Goal: Information Seeking & Learning: Learn about a topic

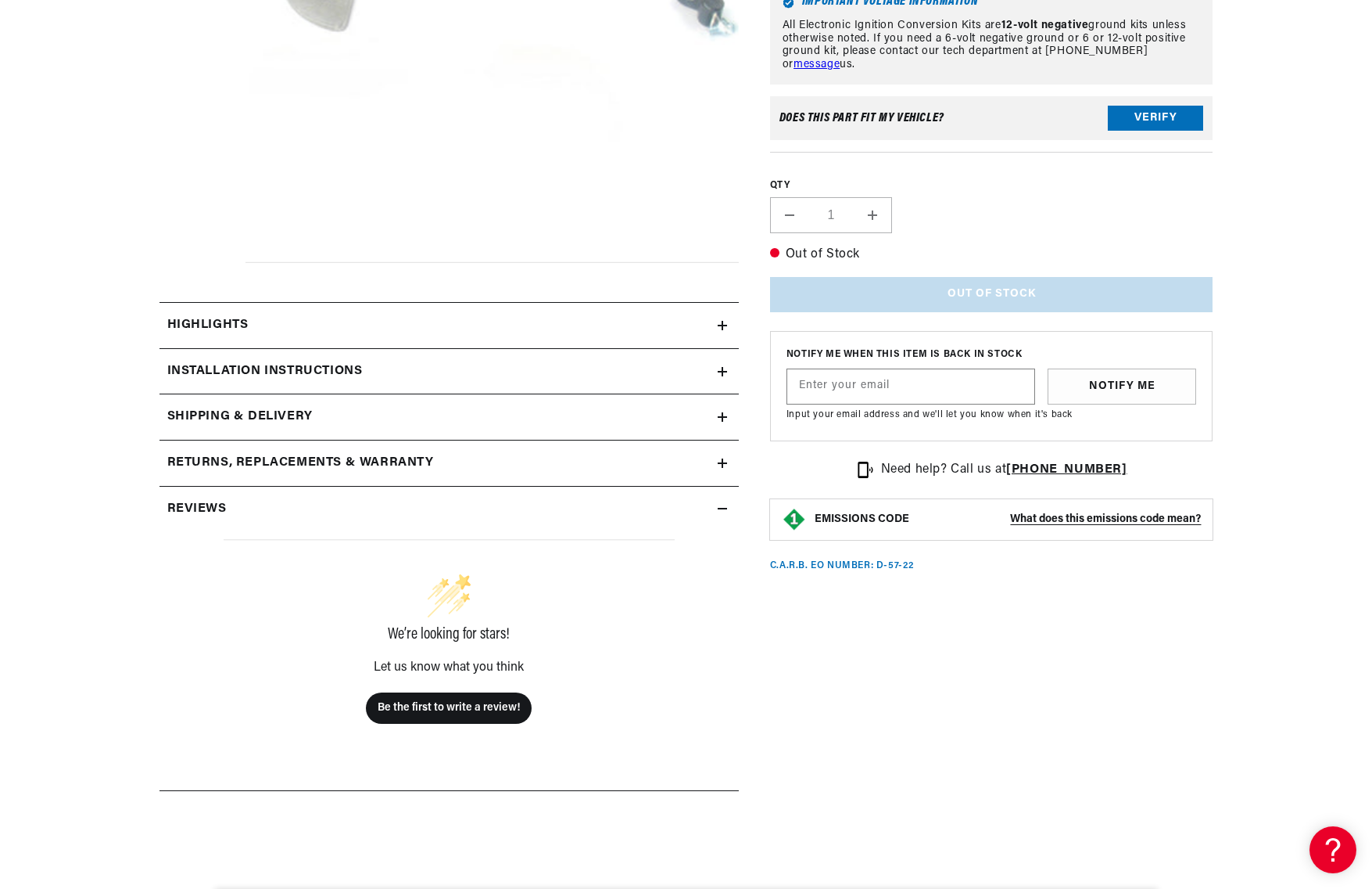
scroll to position [0, 473]
click at [724, 328] on icon at bounding box center [722, 325] width 9 height 9
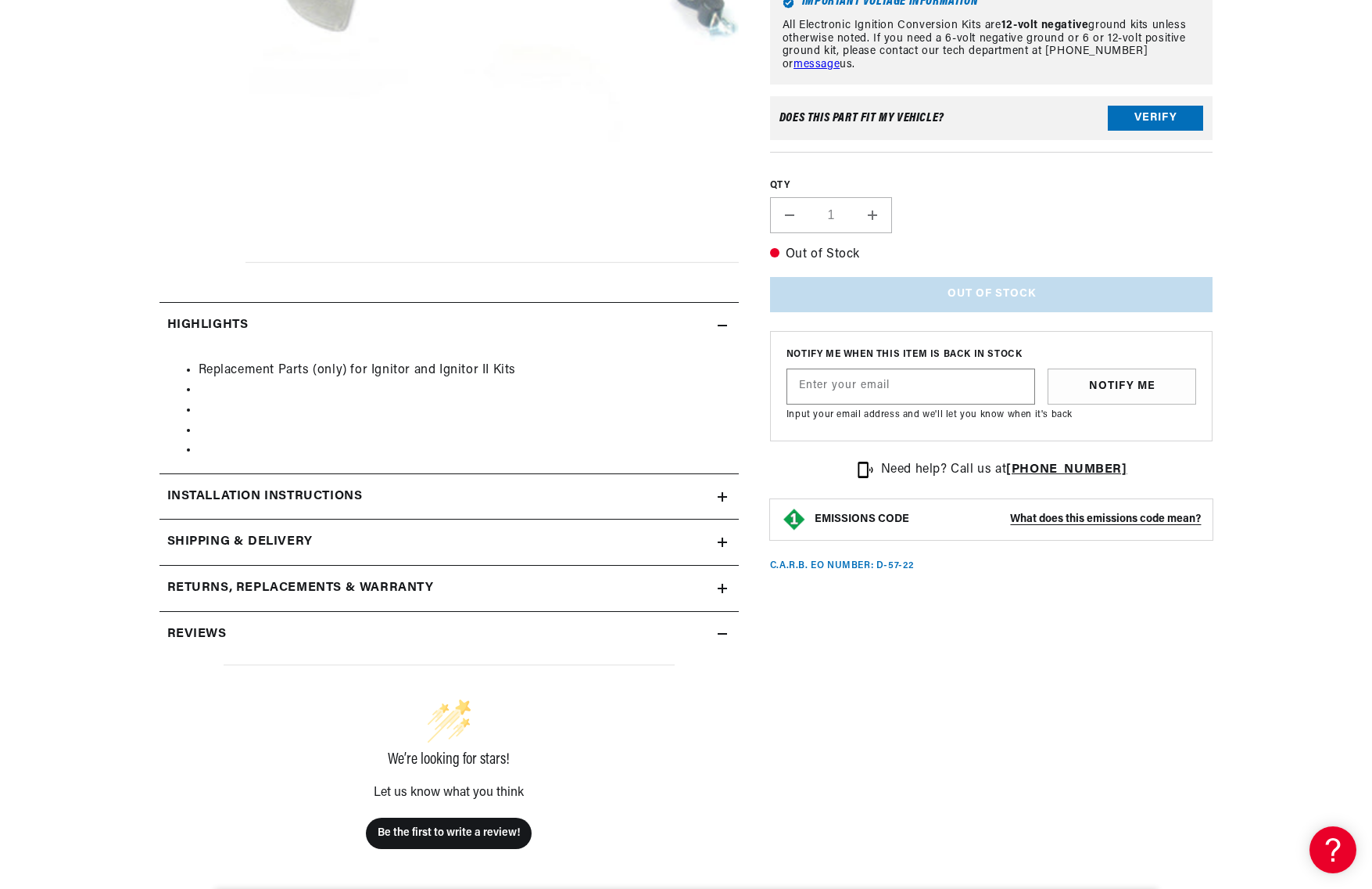
click at [725, 503] on summary "Installation instructions" at bounding box center [448, 496] width 579 height 45
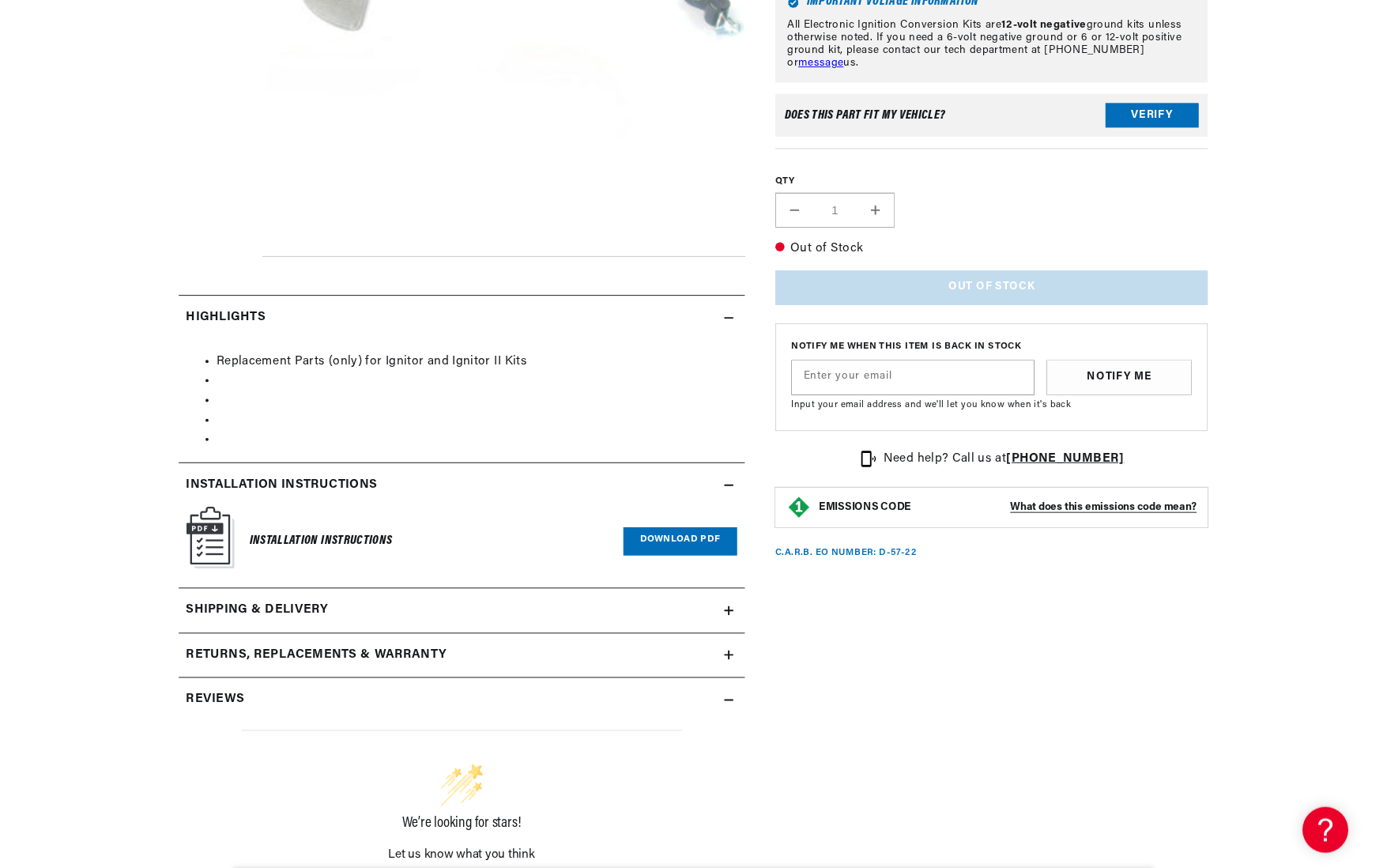
scroll to position [0, 0]
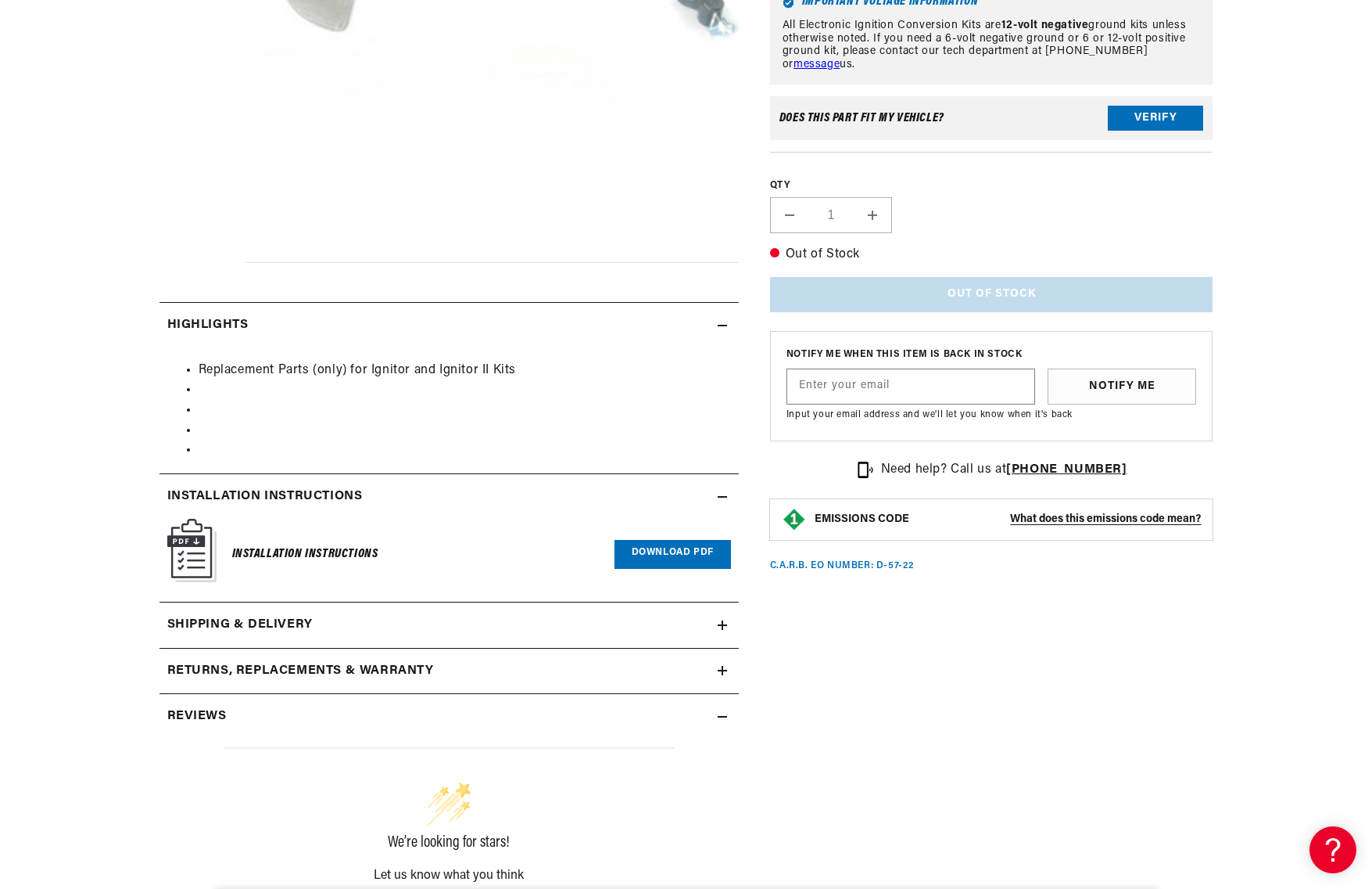
click at [676, 551] on link "Download PDF" at bounding box center [673, 554] width 117 height 29
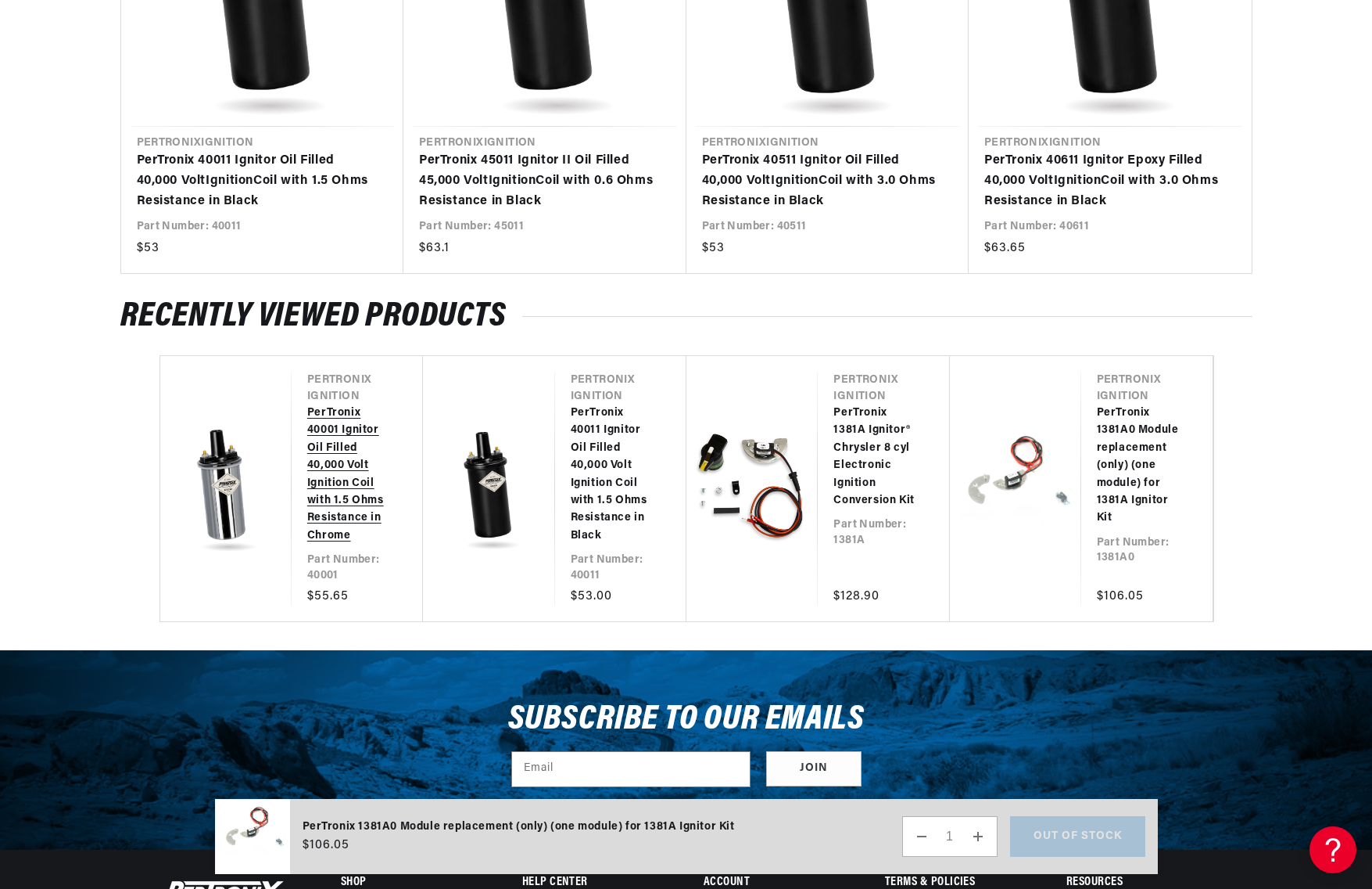
scroll to position [1735, 1]
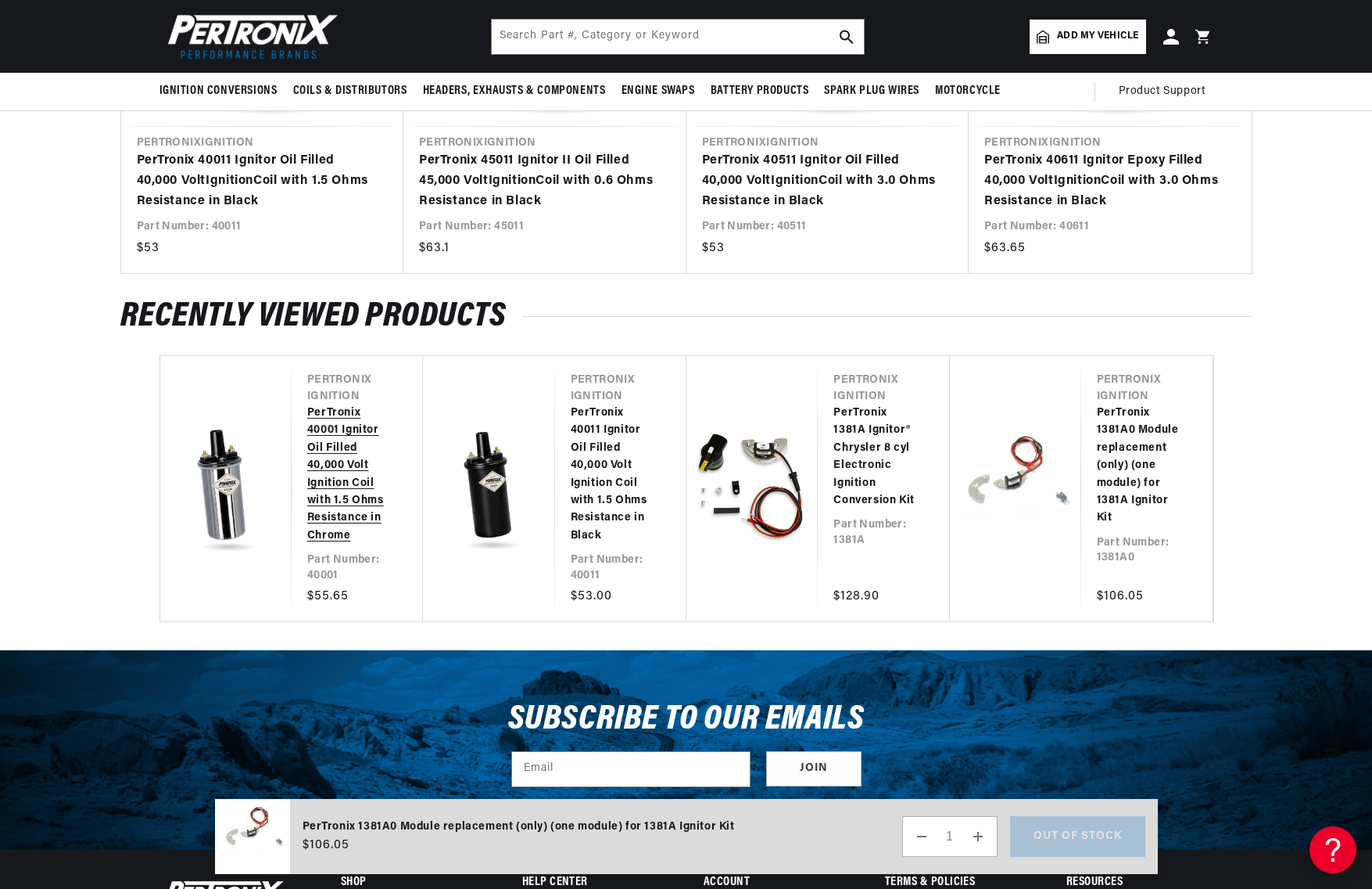
click at [308, 470] on link "PerTronix 40001 Ignitor Oil Filled 40,000 Volt Ignition Coil with 1.5 Ohms Resi…" at bounding box center [349, 475] width 84 height 140
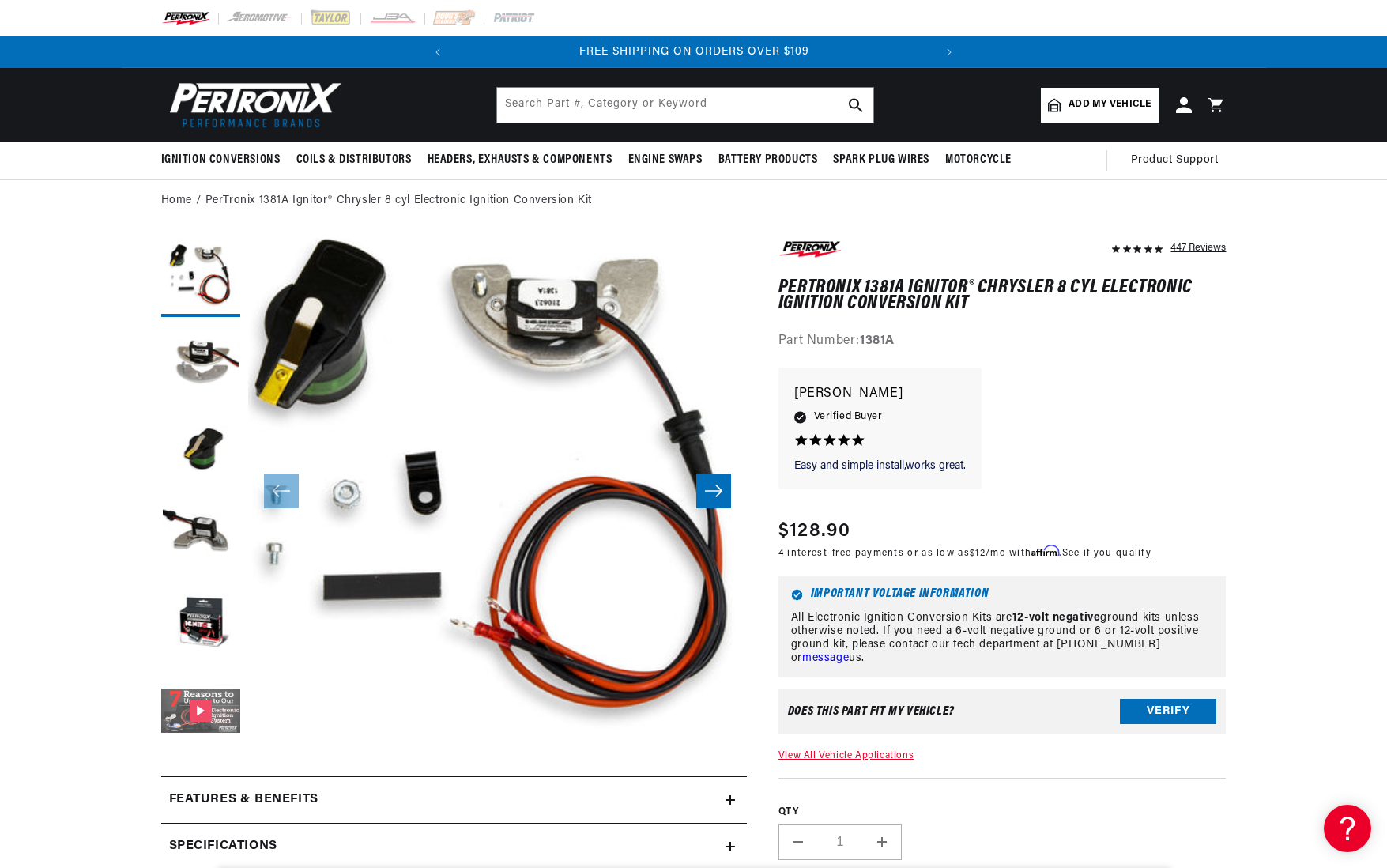
click at [205, 708] on button "Gallery Viewer" at bounding box center [201, 712] width 79 height 79
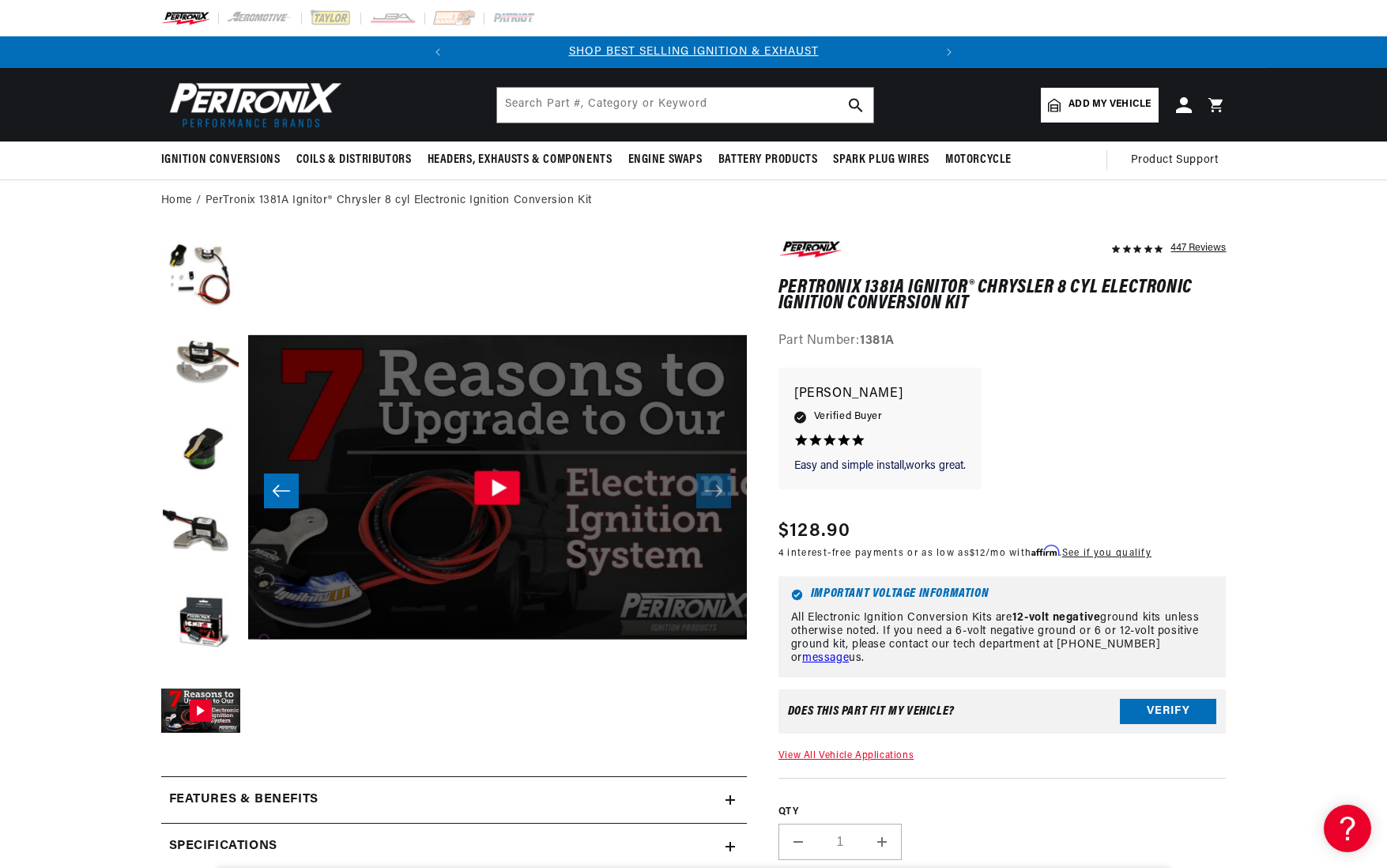
click at [490, 492] on icon "Gallery Viewer" at bounding box center [497, 487] width 46 height 34
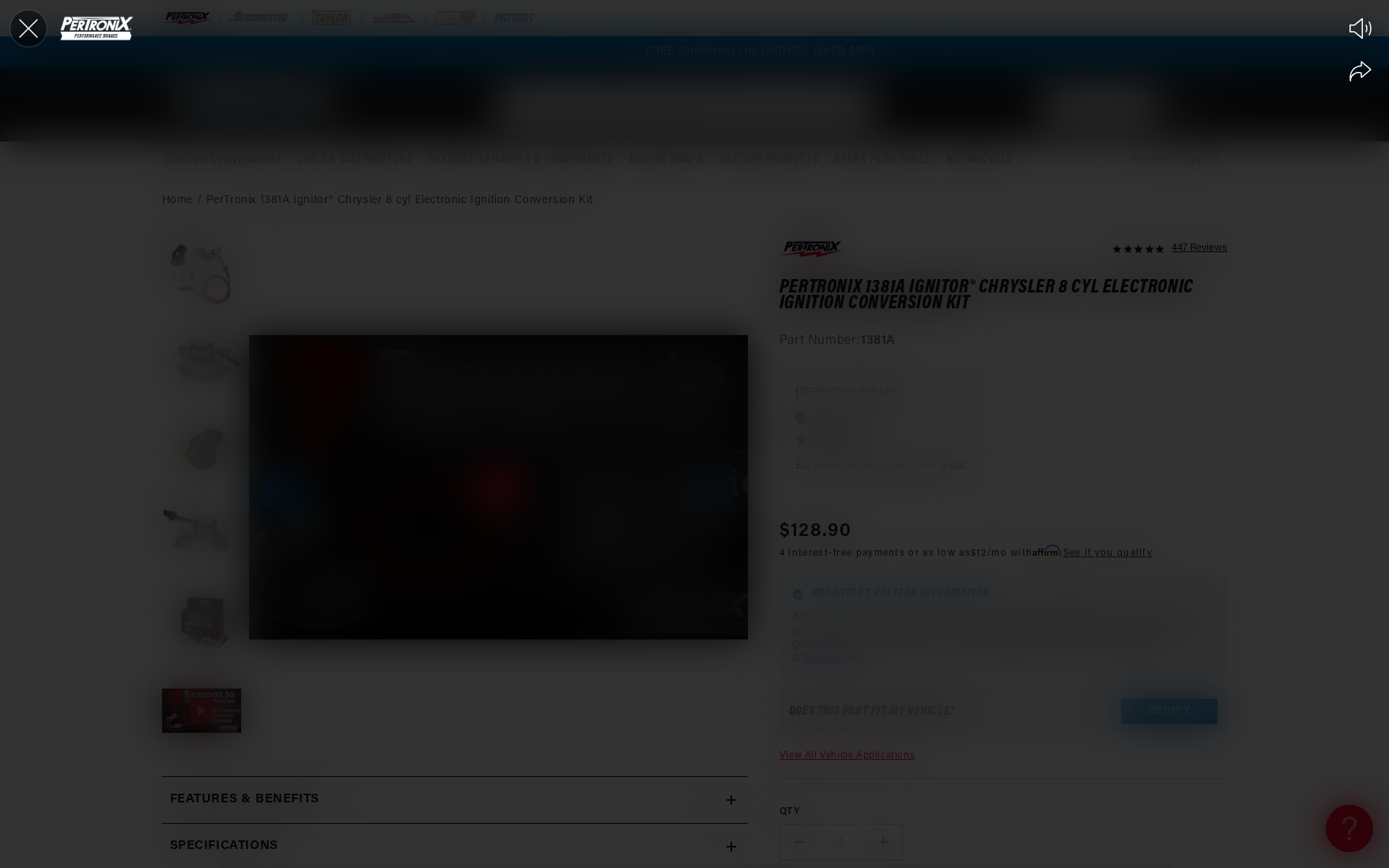
scroll to position [0, 479]
click at [29, 32] on icon "Close the video player" at bounding box center [28, 28] width 35 height 35
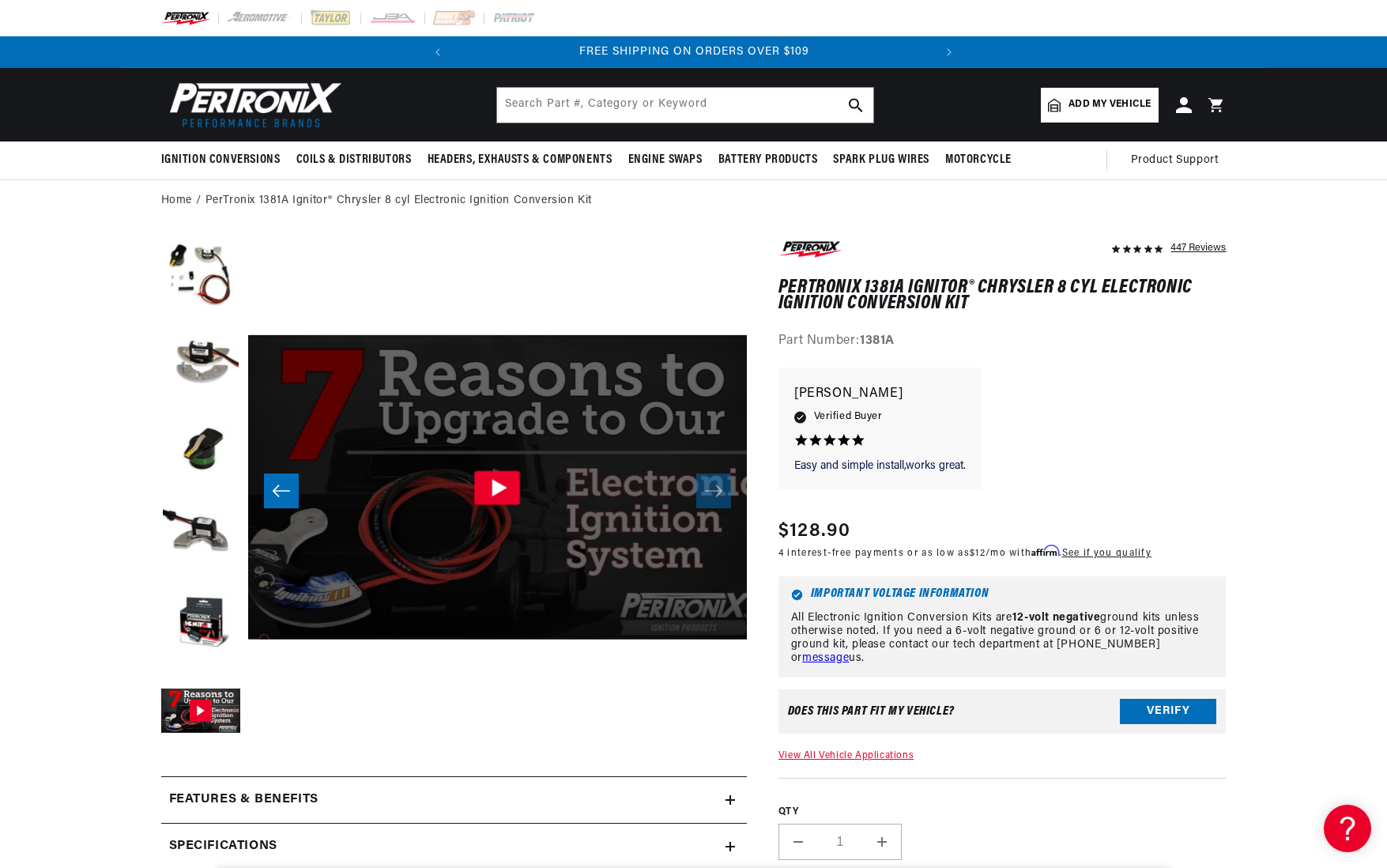
click at [505, 489] on icon "Gallery Viewer" at bounding box center [497, 487] width 46 height 34
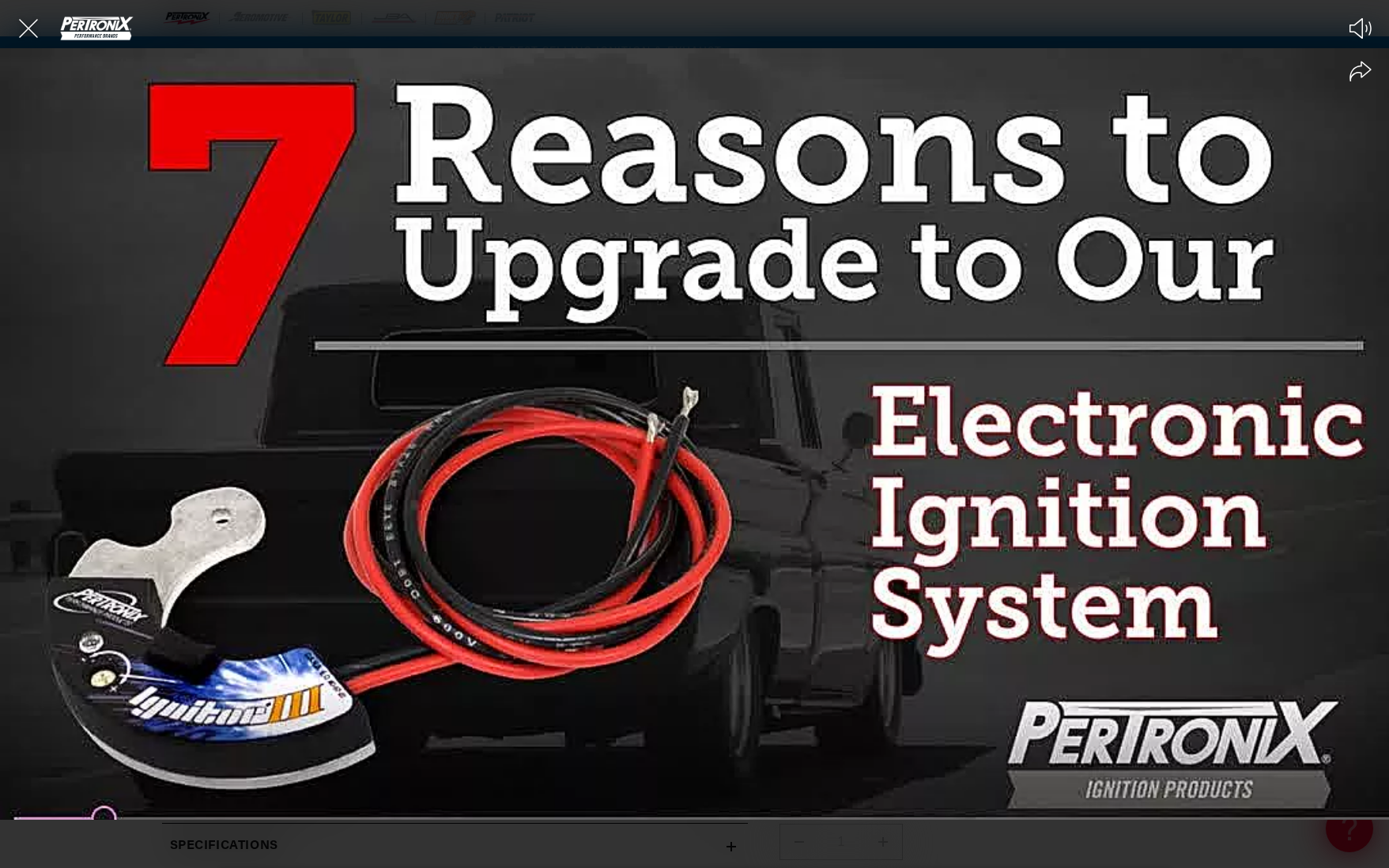
scroll to position [0, 0]
click at [442, 764] on div at bounding box center [694, 434] width 1389 height 868
click at [29, 28] on icon "Close the video player" at bounding box center [29, 29] width 19 height 19
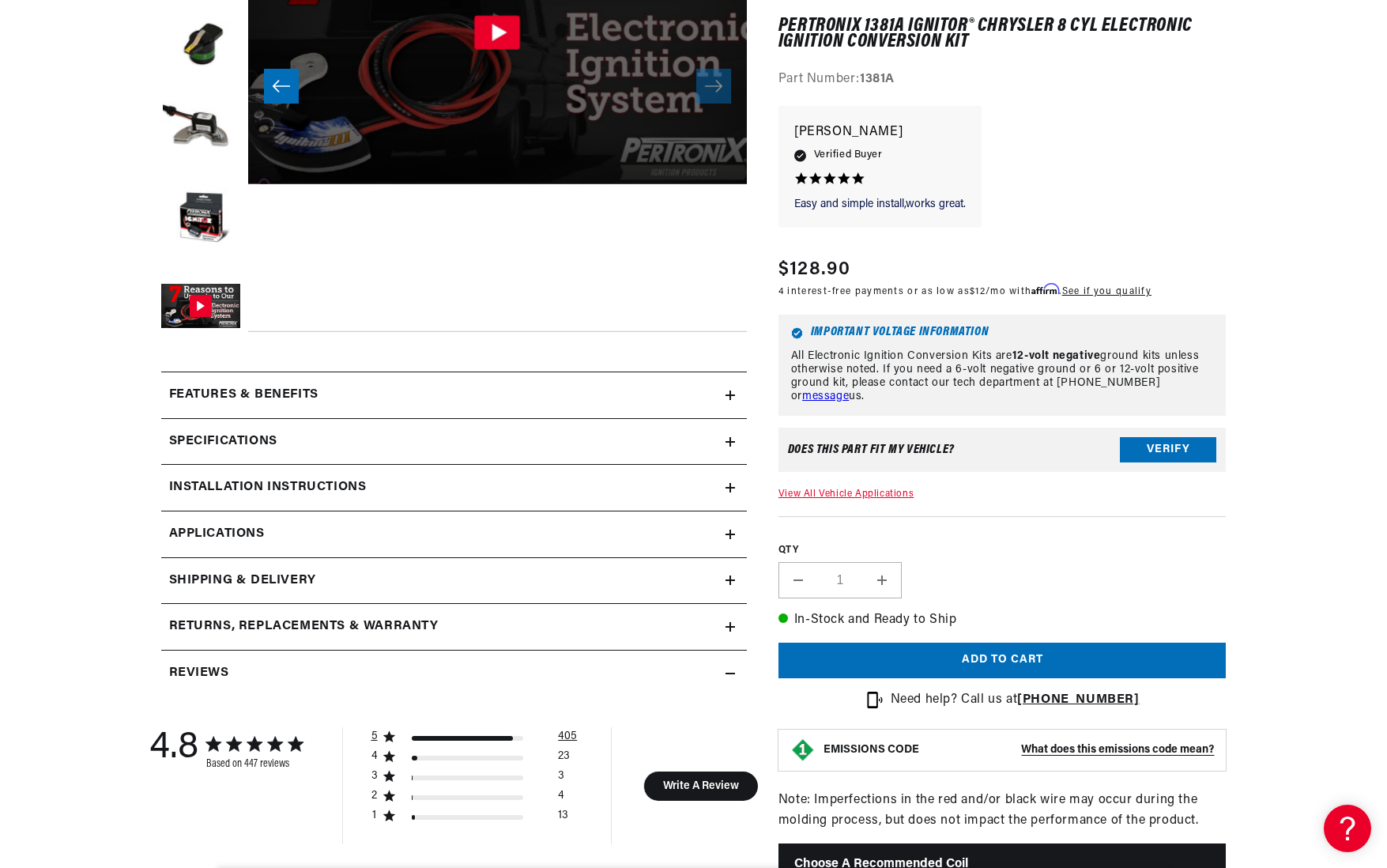
scroll to position [434, 0]
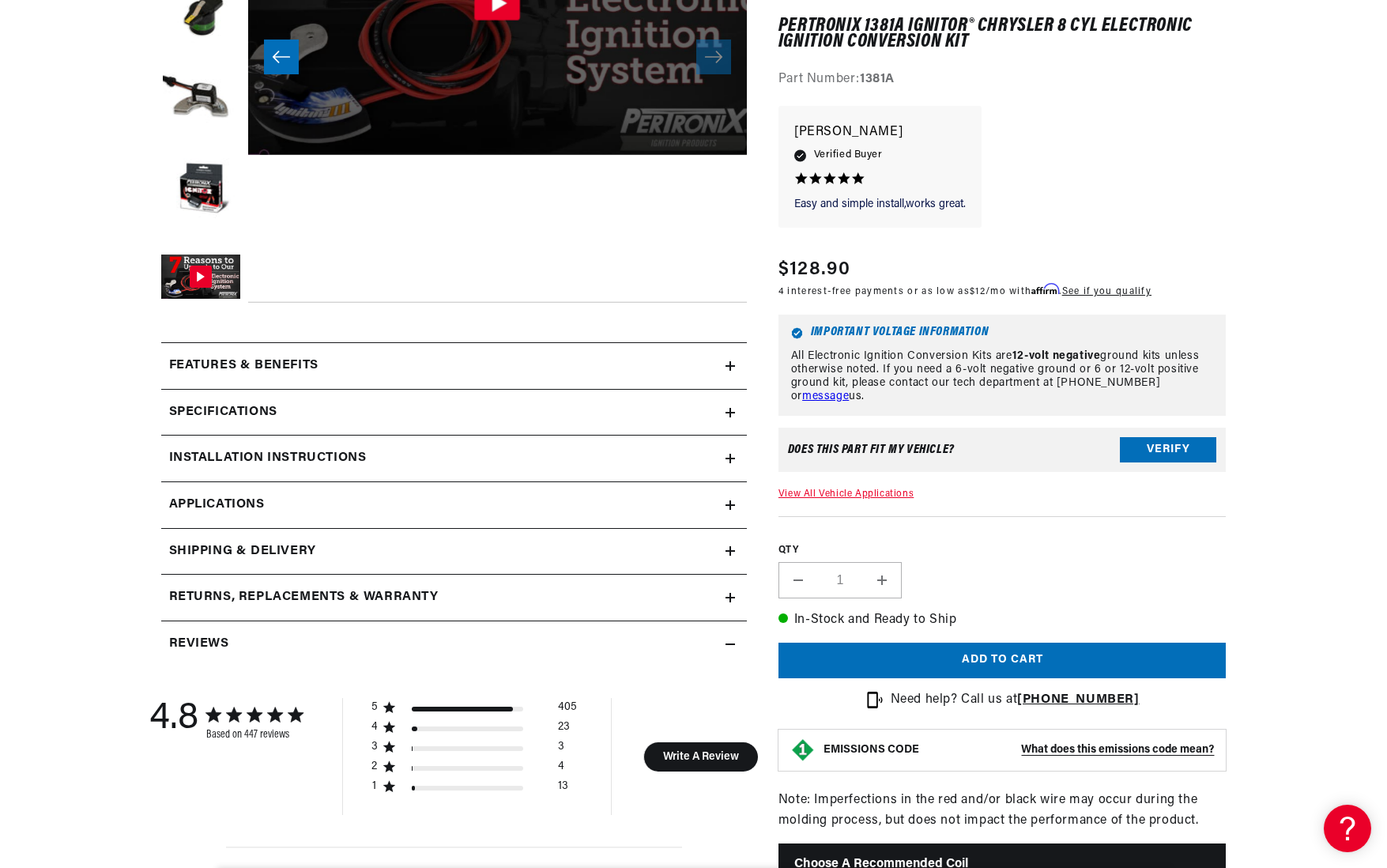
click at [546, 368] on div "Features & Benefits" at bounding box center [443, 366] width 565 height 20
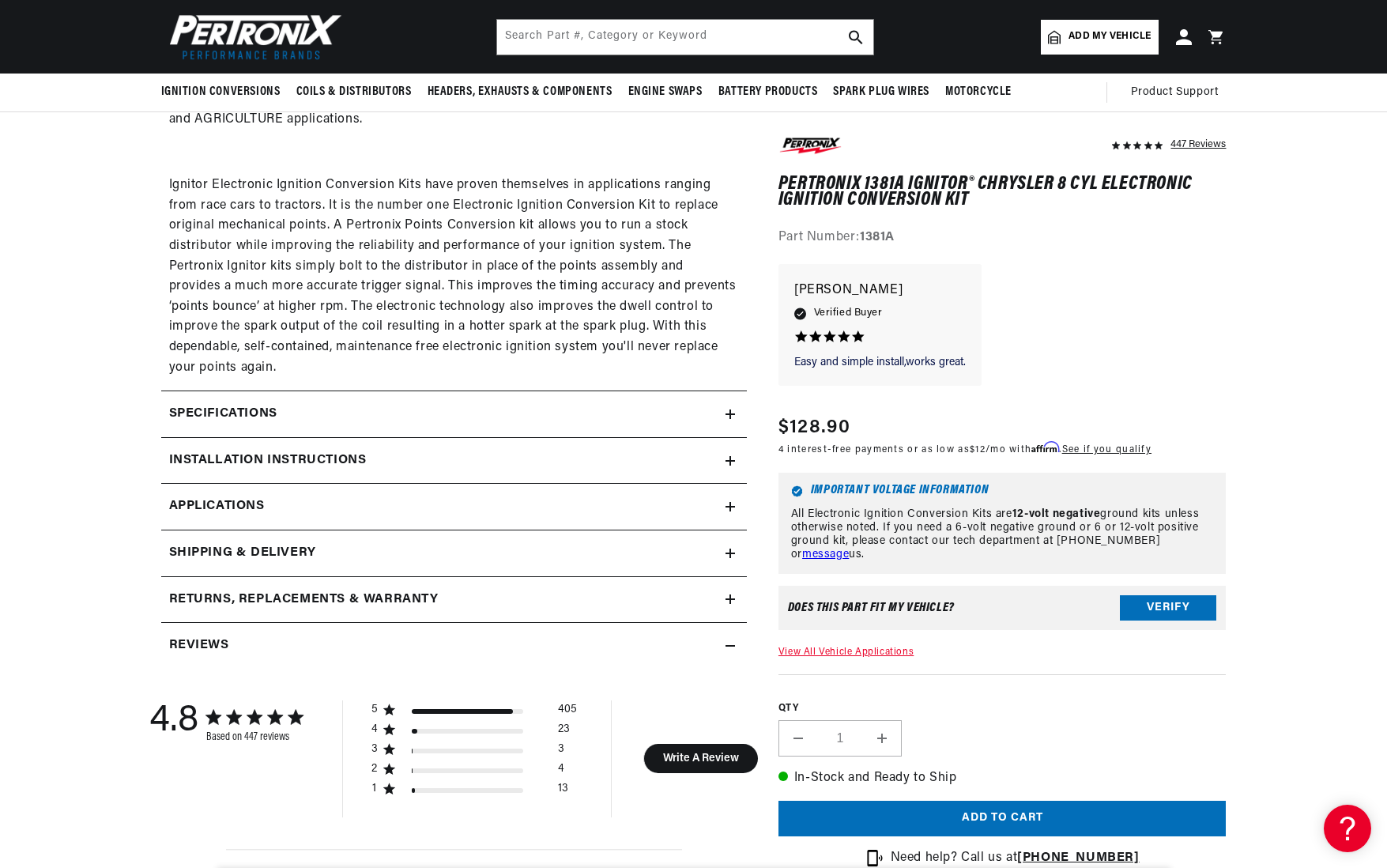
scroll to position [1033, 0]
click at [503, 405] on div "Specifications" at bounding box center [443, 415] width 565 height 20
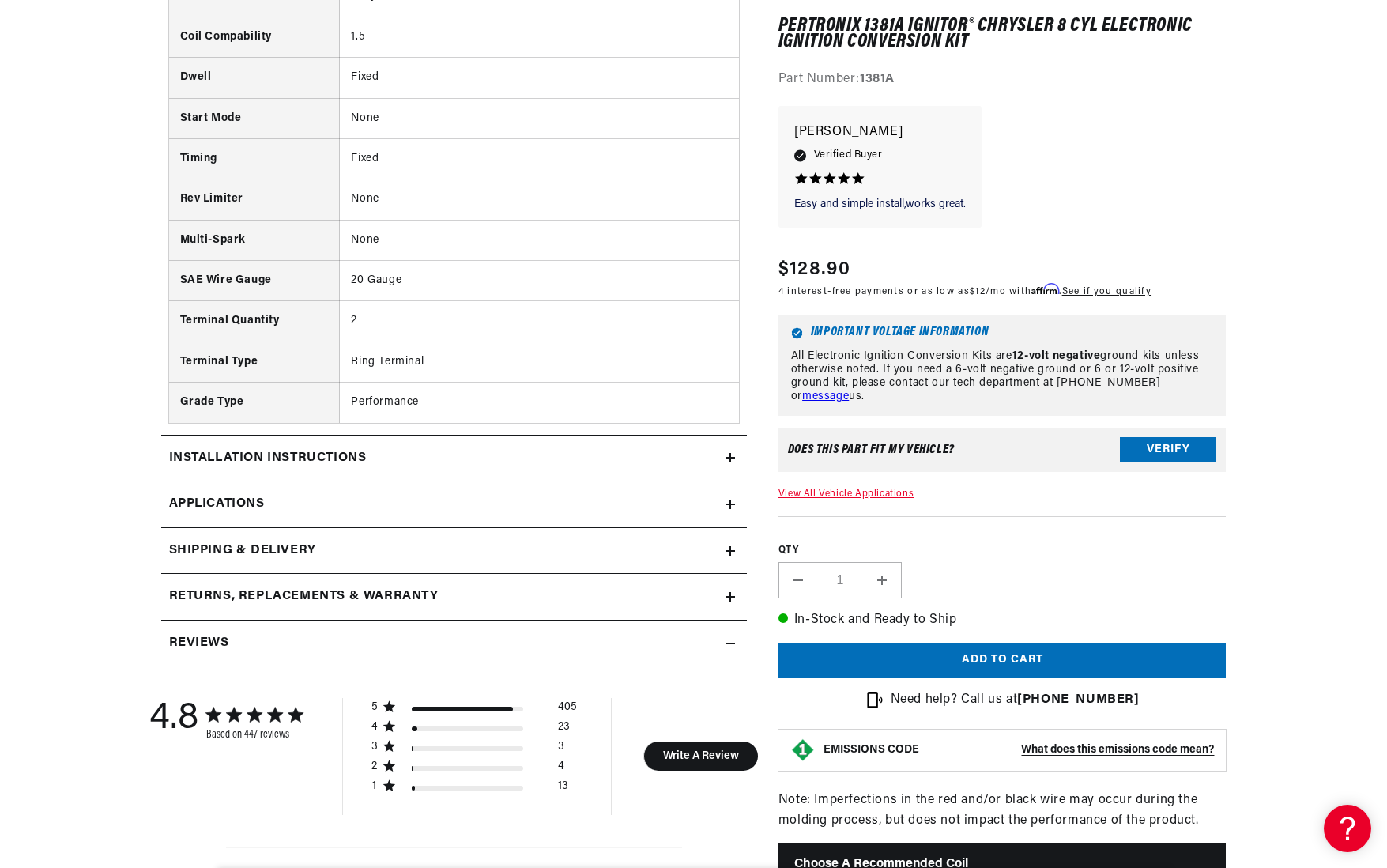
scroll to position [0, 479]
click at [458, 448] on div "Installation instructions" at bounding box center [443, 458] width 565 height 20
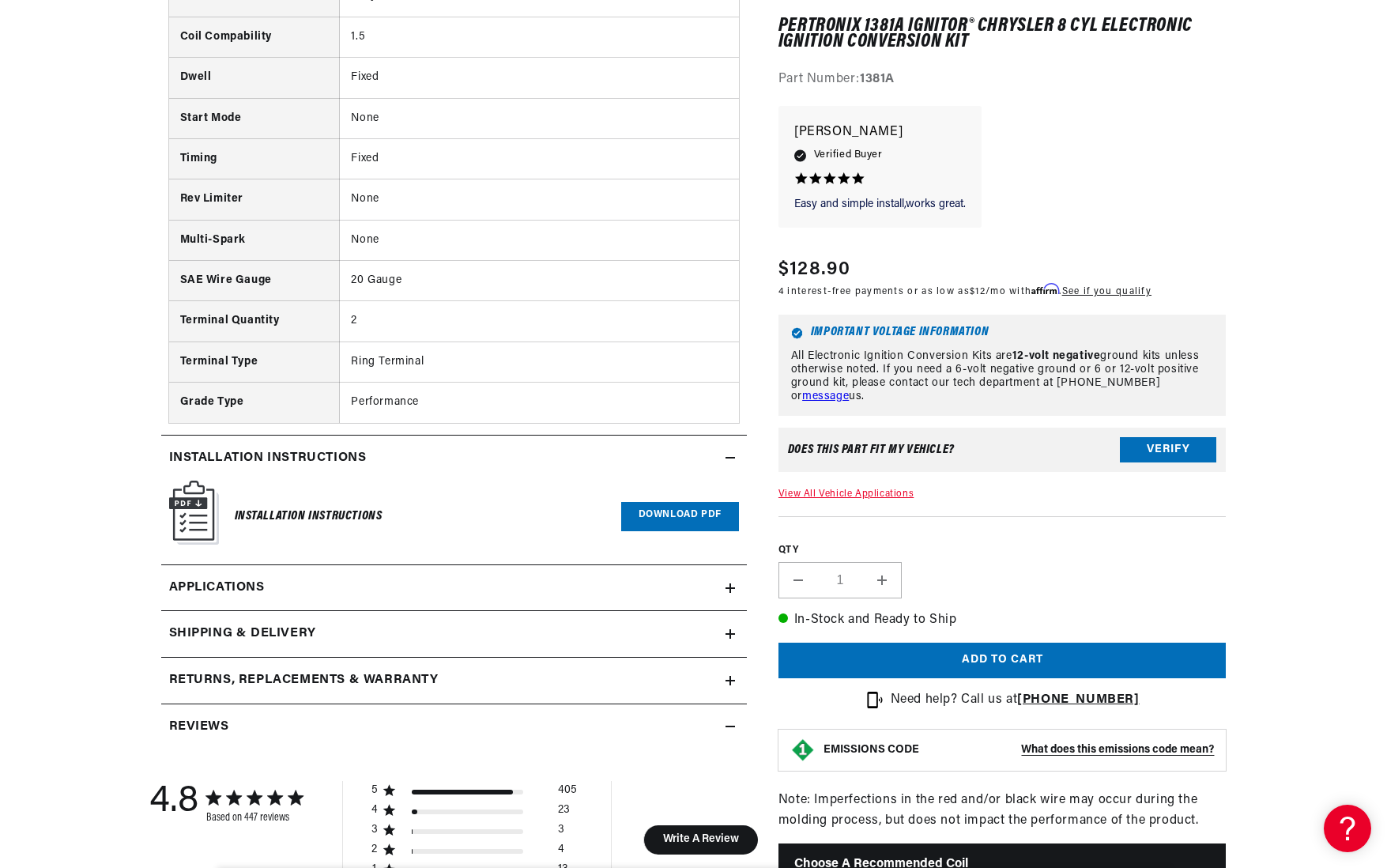
click at [692, 502] on link "Download PDF" at bounding box center [680, 517] width 118 height 29
click at [447, 565] on link "Applications" at bounding box center [453, 588] width 586 height 46
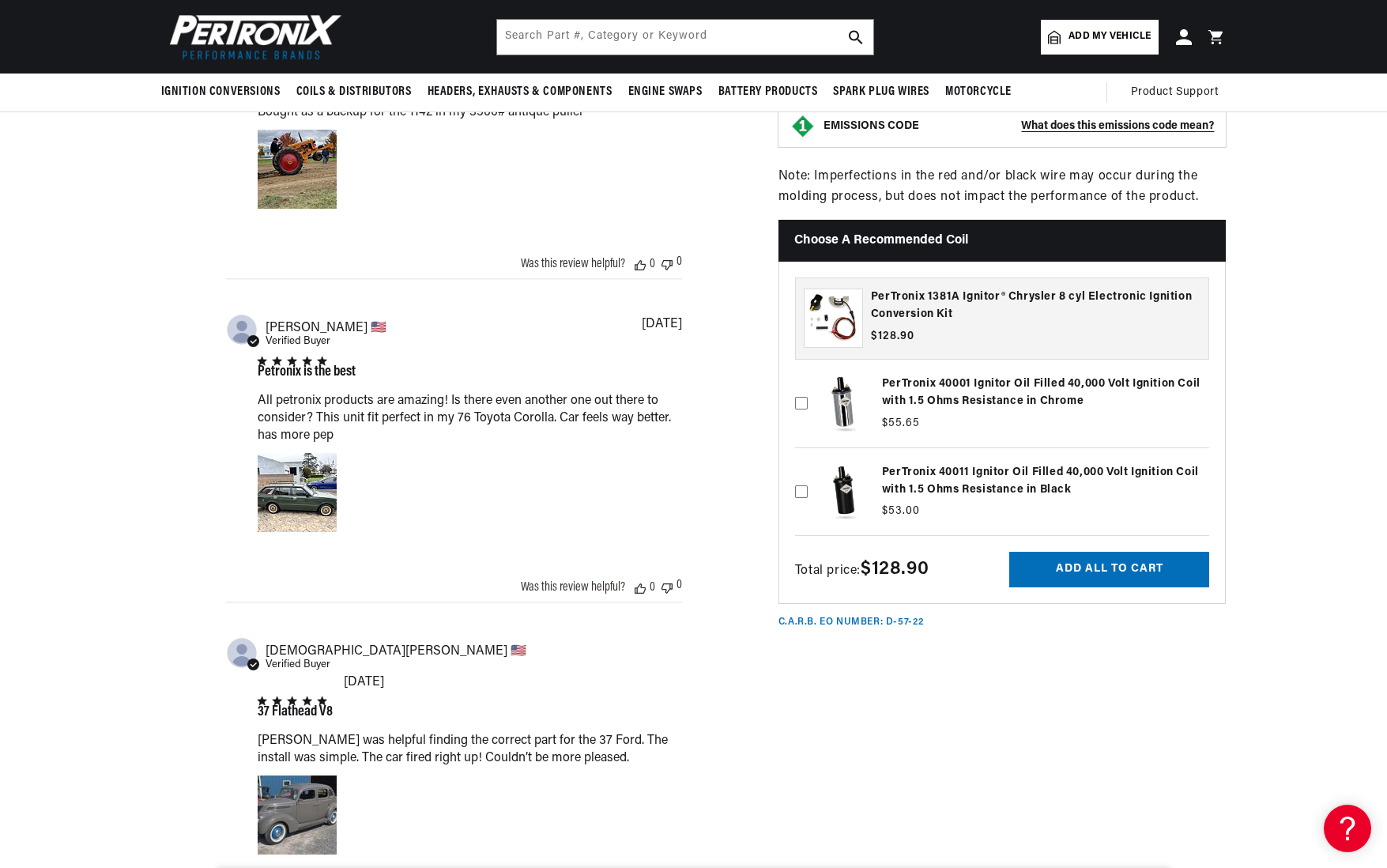
click at [952, 406] on label at bounding box center [1003, 403] width 415 height 80
click at [808, 384] on input "checkbox" at bounding box center [801, 378] width 13 height 13
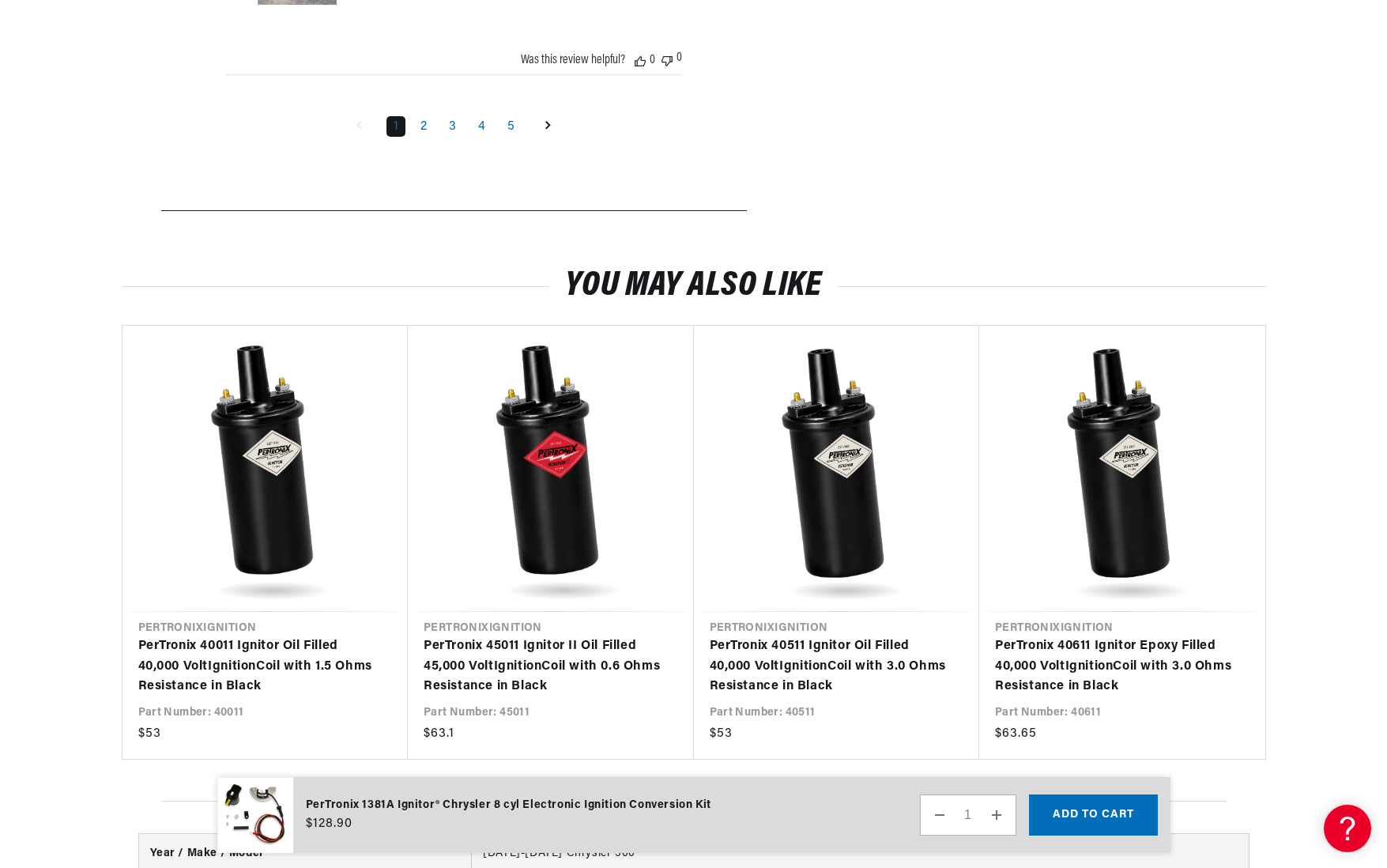
scroll to position [4240, 0]
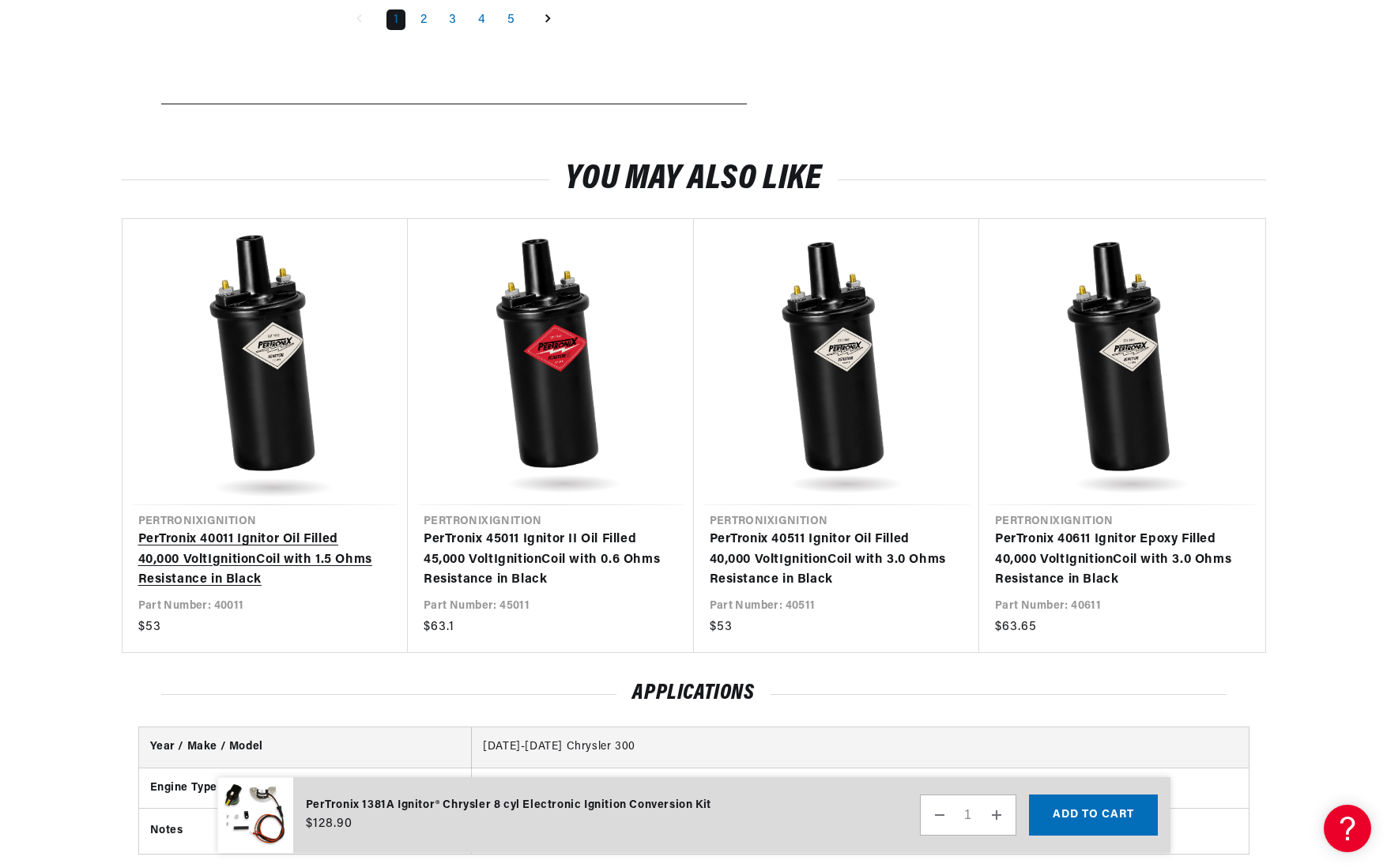
click at [261, 529] on link "PerTronix 40011 Ignitor Oil Filled 40,000 Volt Ignition Coil with 1.5 Ohms Resi…" at bounding box center [257, 560] width 238 height 61
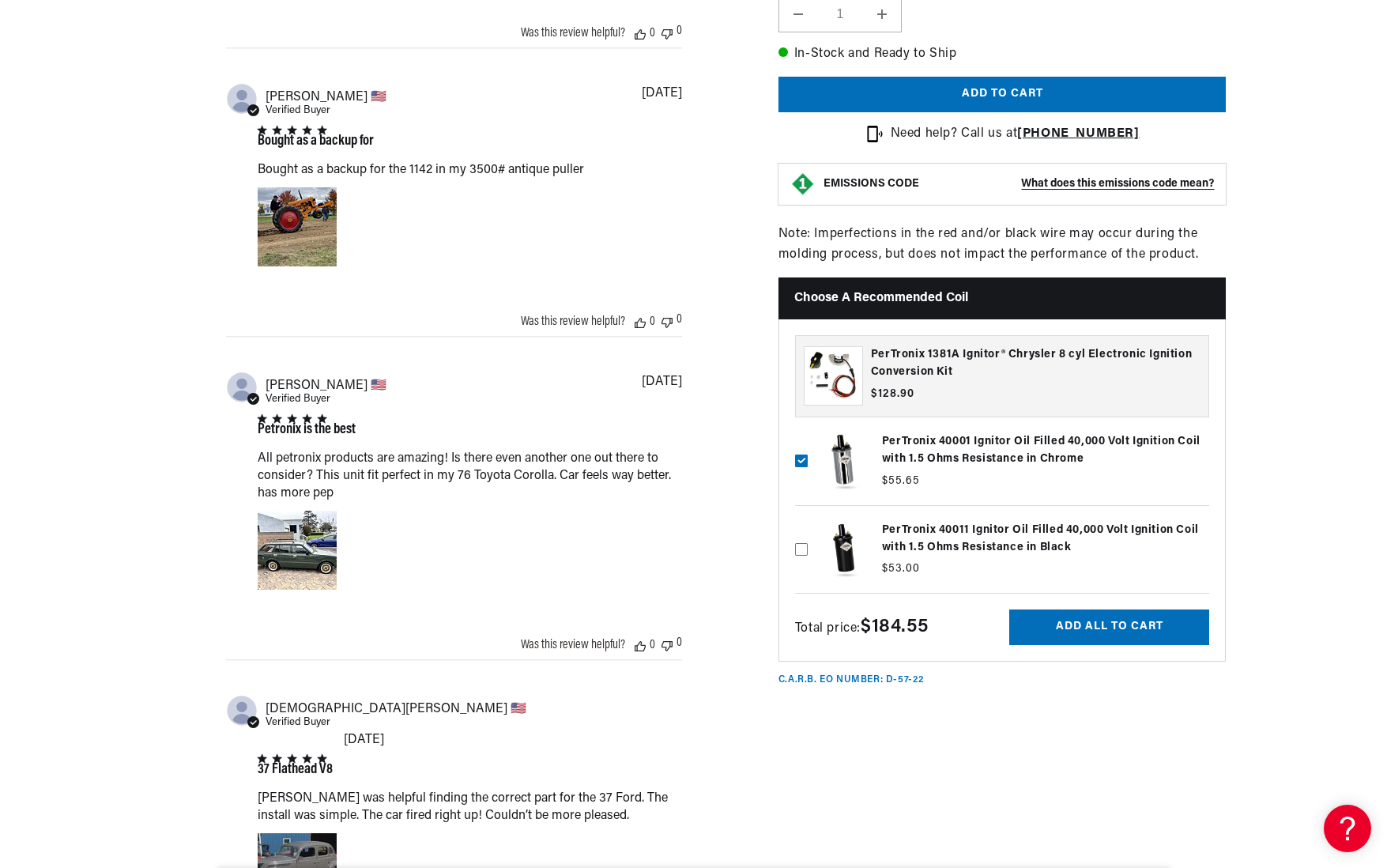
scroll to position [0, 479]
click at [1027, 473] on label at bounding box center [1003, 461] width 415 height 80
click at [808, 442] on input "checkbox" at bounding box center [801, 435] width 13 height 13
click at [1015, 466] on label at bounding box center [1003, 461] width 415 height 80
click at [808, 442] on input "checkbox" at bounding box center [801, 435] width 13 height 13
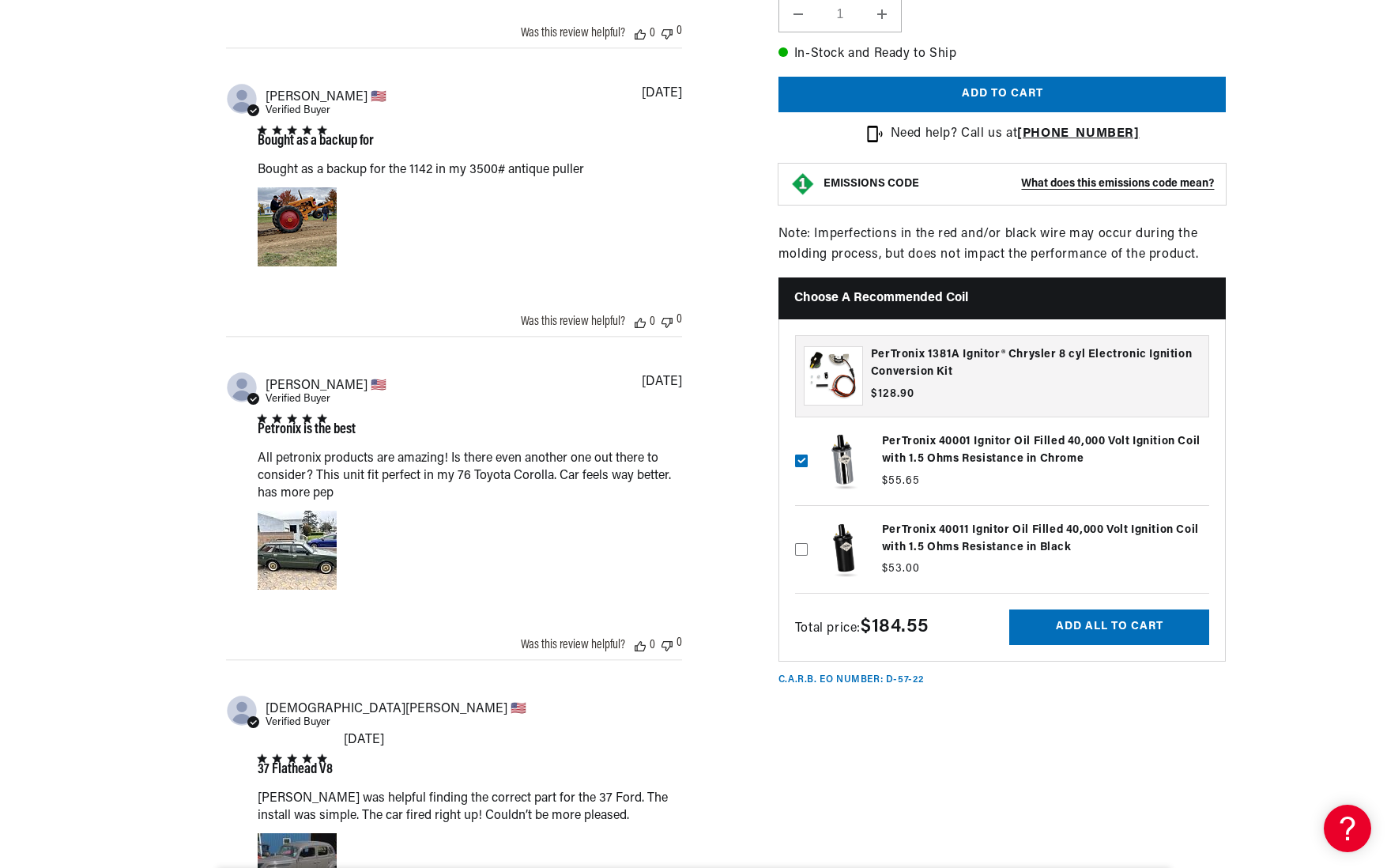
scroll to position [0, 99]
click at [841, 479] on label at bounding box center [1003, 461] width 415 height 80
click at [808, 442] on input "checkbox" at bounding box center [801, 435] width 13 height 13
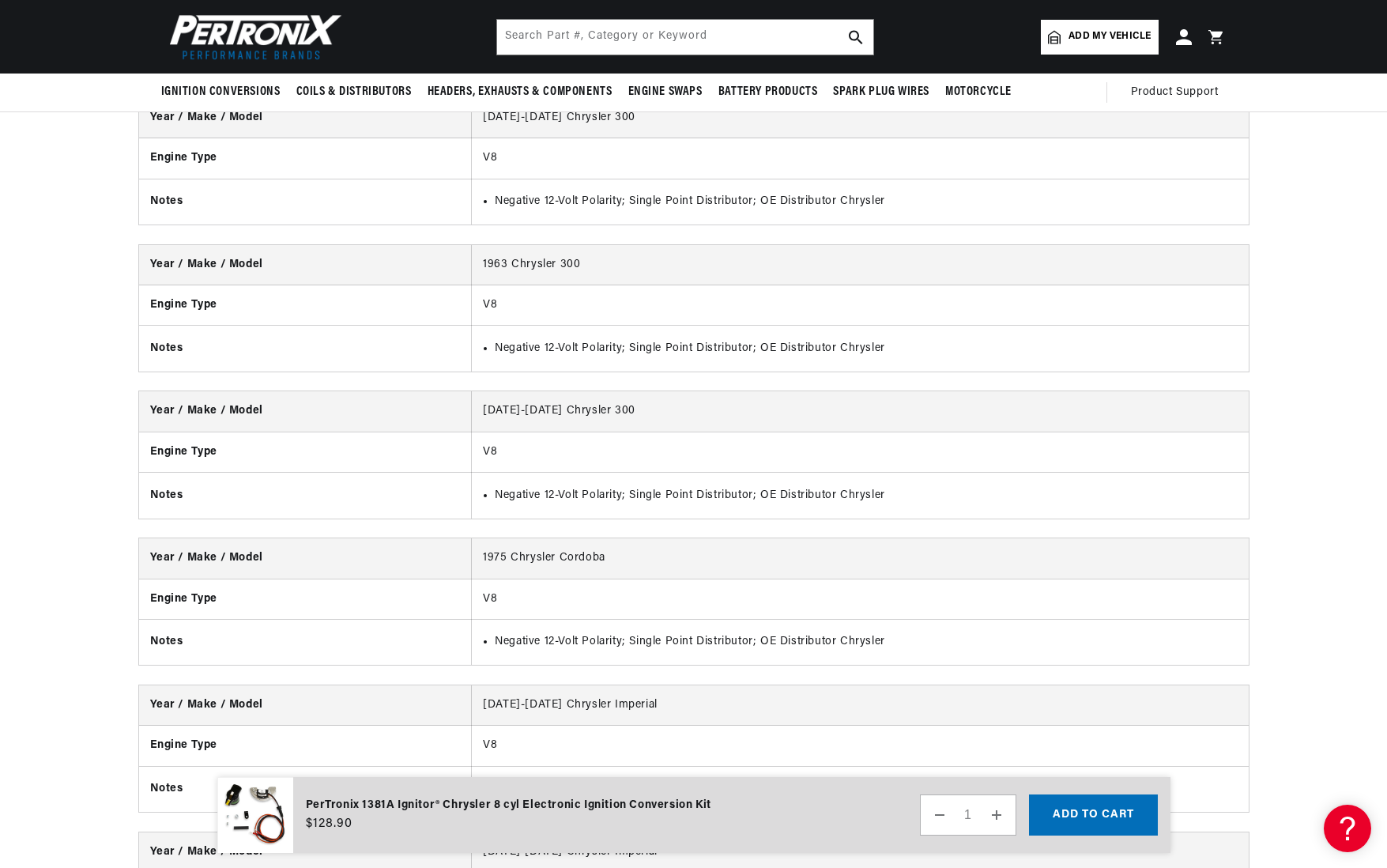
scroll to position [5015, 0]
click at [1068, 817] on button "Add to cart" at bounding box center [1093, 815] width 129 height 41
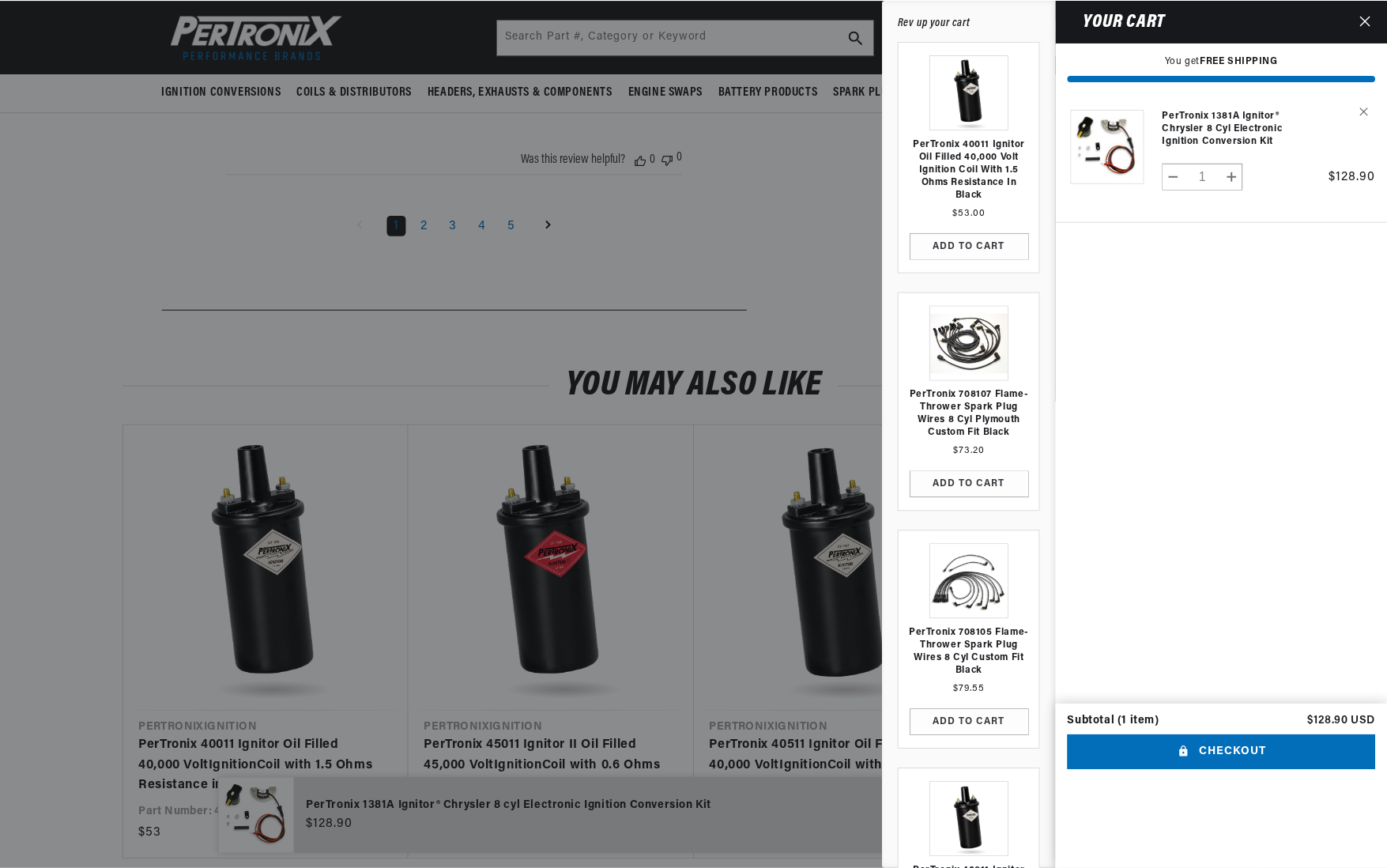
scroll to position [4005, 0]
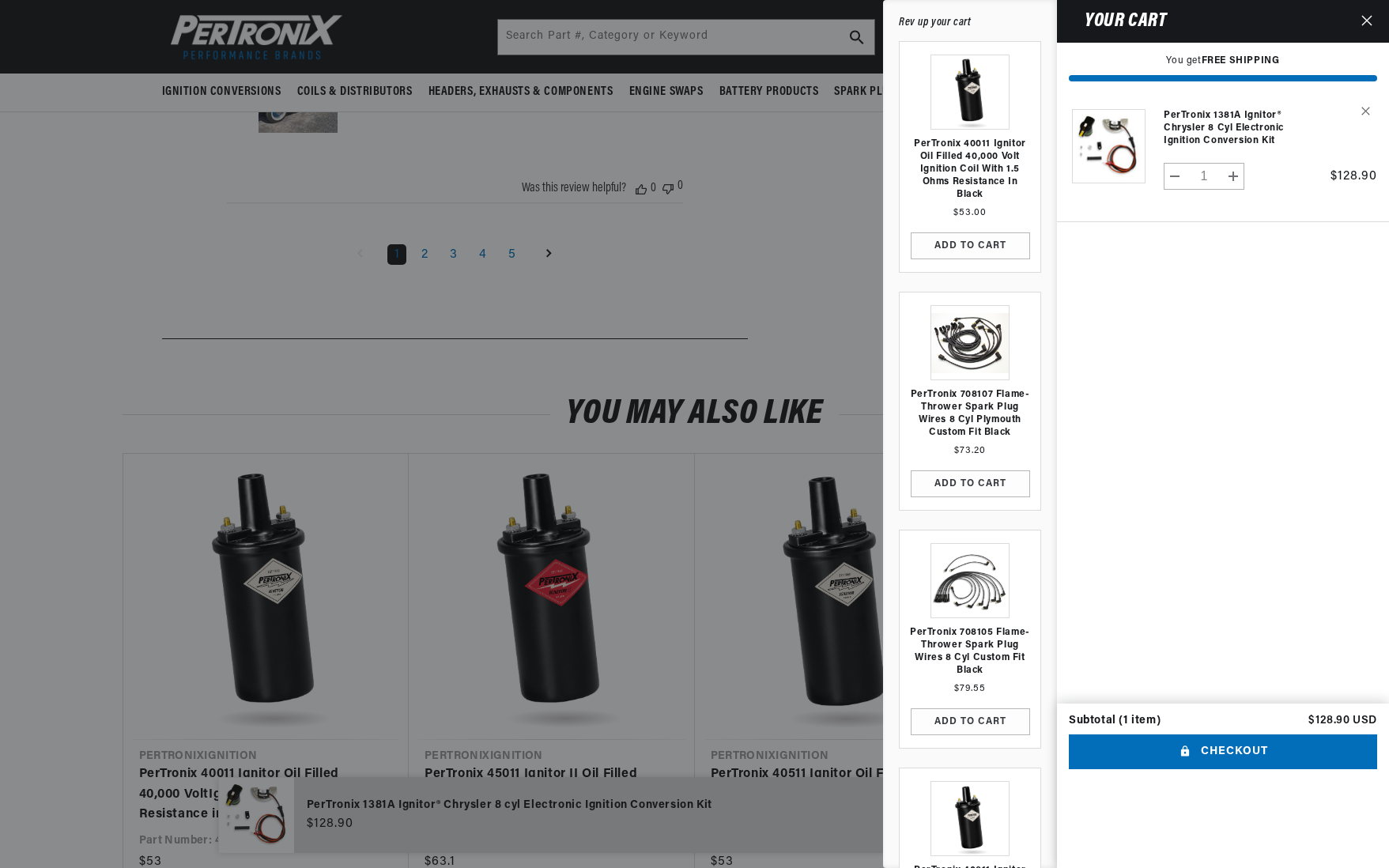
click at [812, 278] on div at bounding box center [694, 434] width 1389 height 868
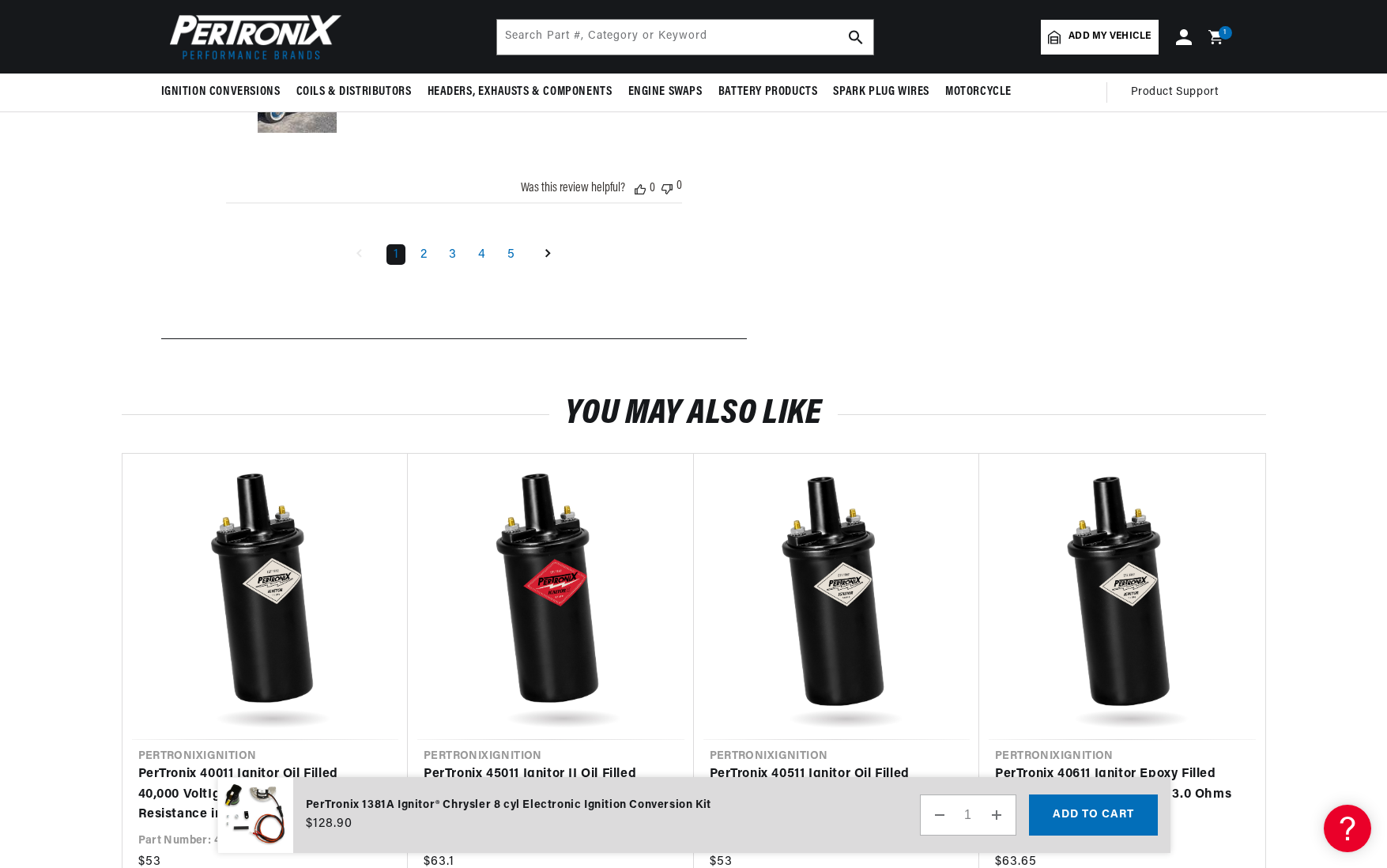
scroll to position [0, 479]
click at [425, 265] on link "2" at bounding box center [424, 255] width 20 height 20
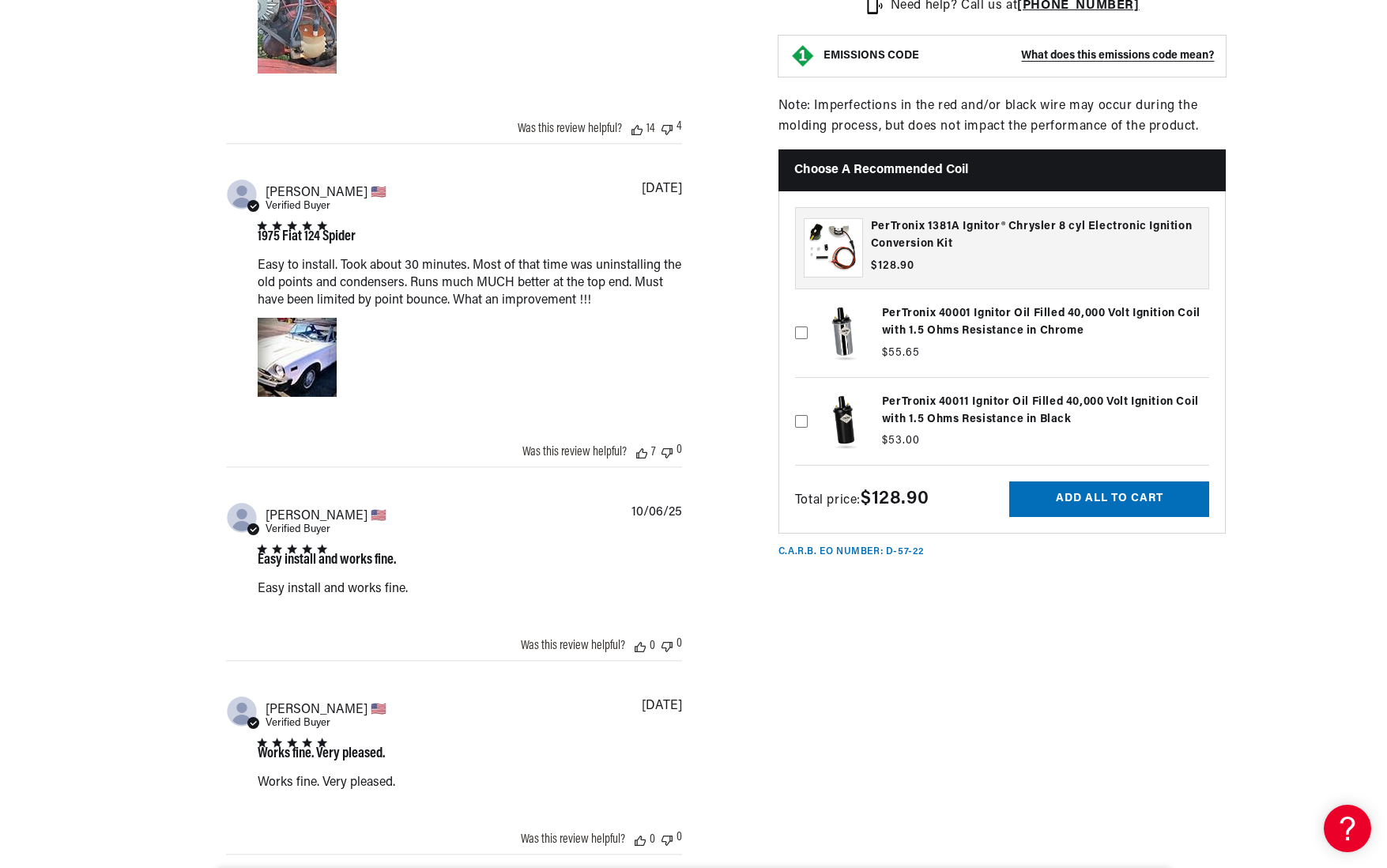
scroll to position [3180, 0]
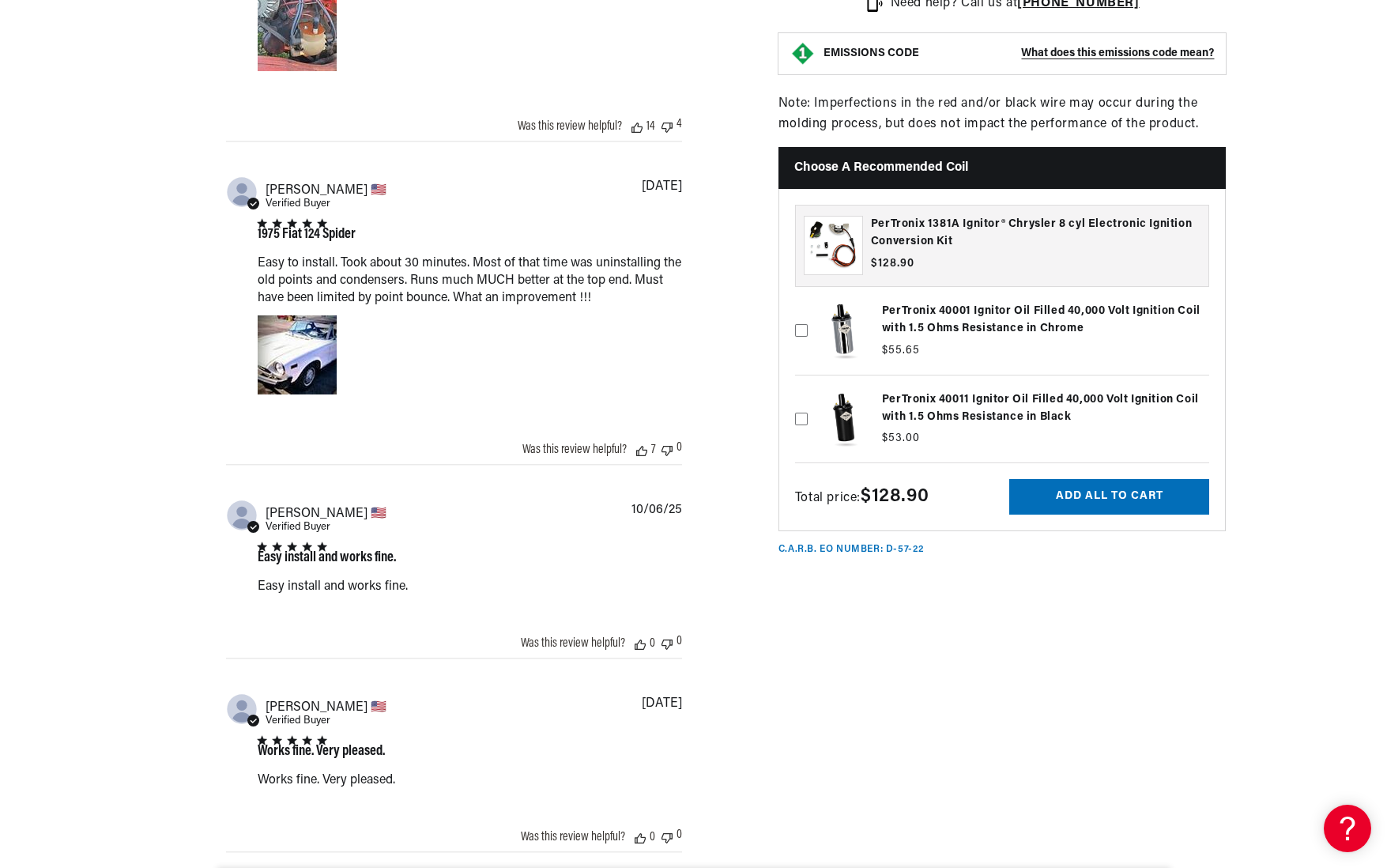
click at [918, 355] on label at bounding box center [1003, 330] width 415 height 80
click at [808, 312] on input "checkbox" at bounding box center [801, 305] width 13 height 13
click at [918, 355] on label at bounding box center [1003, 330] width 415 height 80
click at [808, 312] on input "checkbox" at bounding box center [801, 305] width 13 height 13
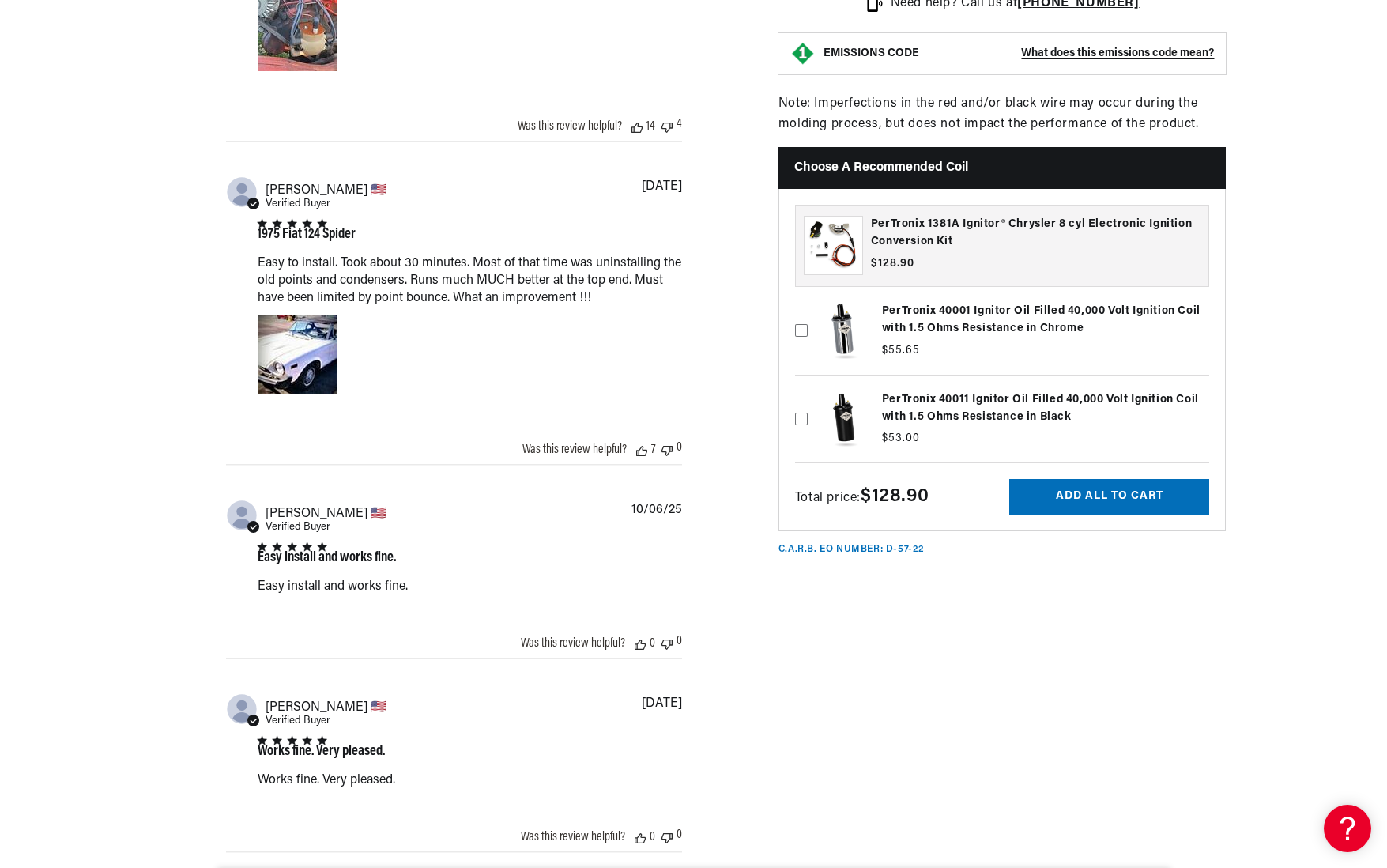
click at [842, 366] on label at bounding box center [1003, 330] width 415 height 80
click at [808, 312] on input "checkbox" at bounding box center [801, 305] width 13 height 13
checkbox input "true"
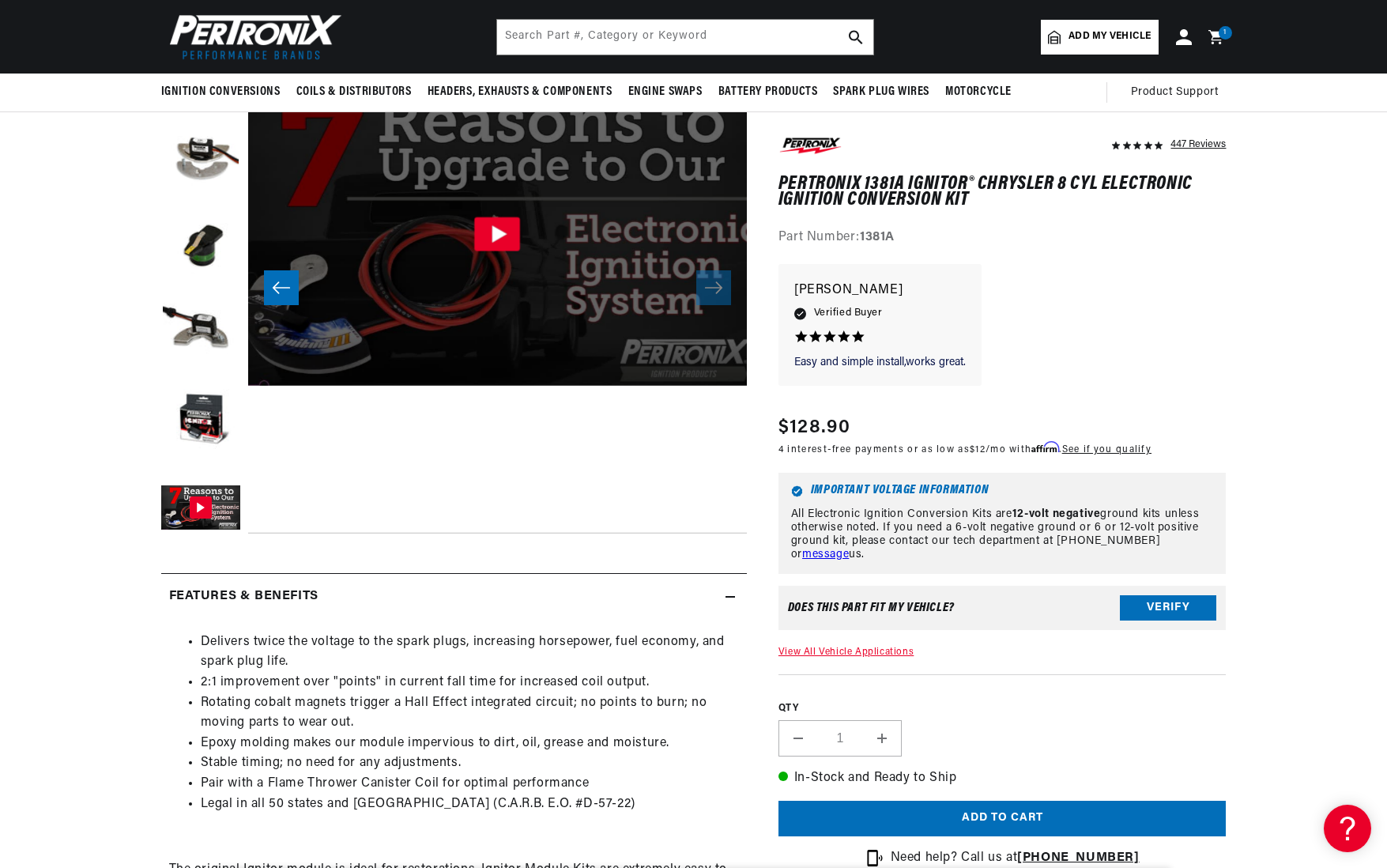
scroll to position [191, 0]
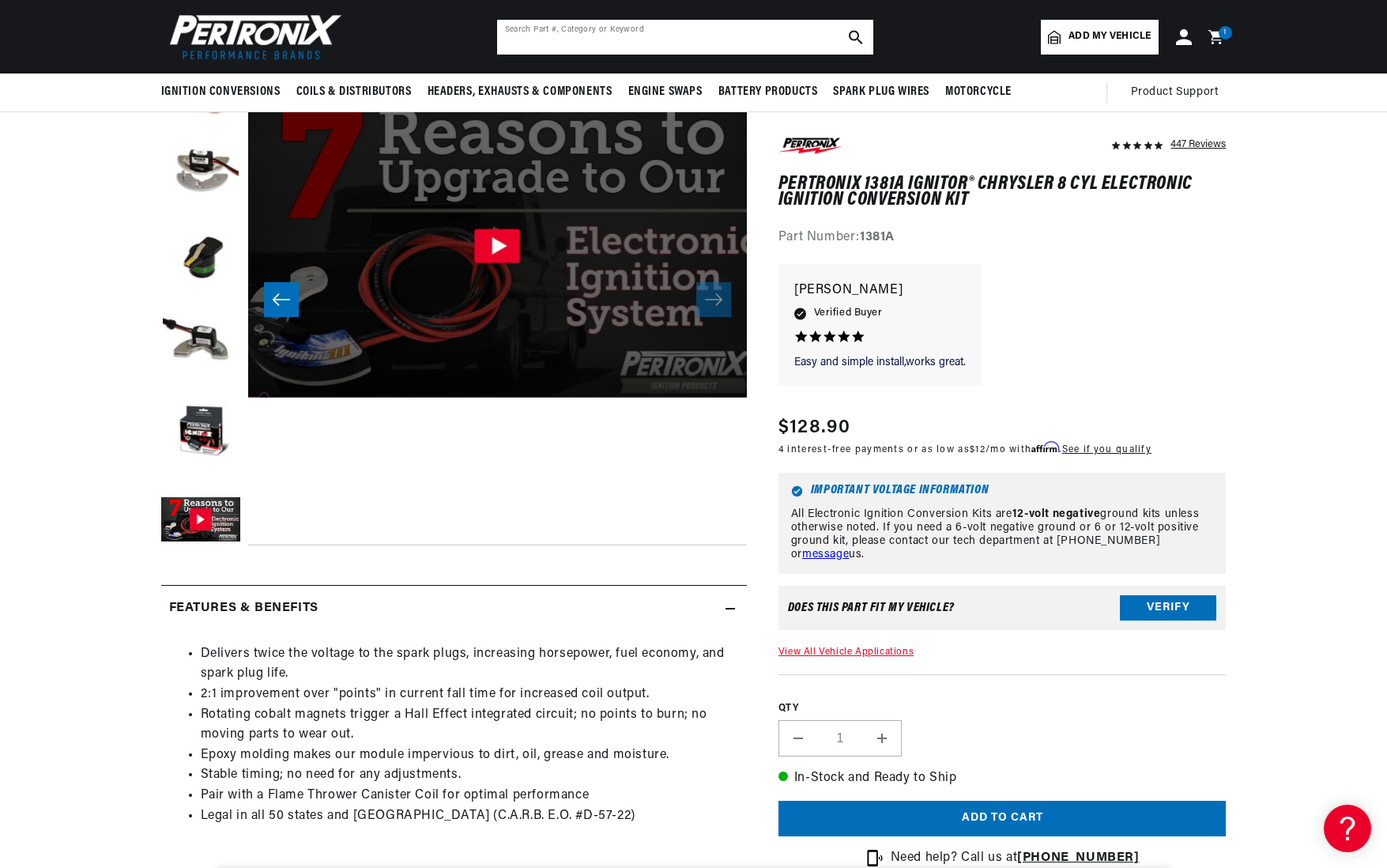
click at [694, 33] on input "text" at bounding box center [685, 36] width 376 height 35
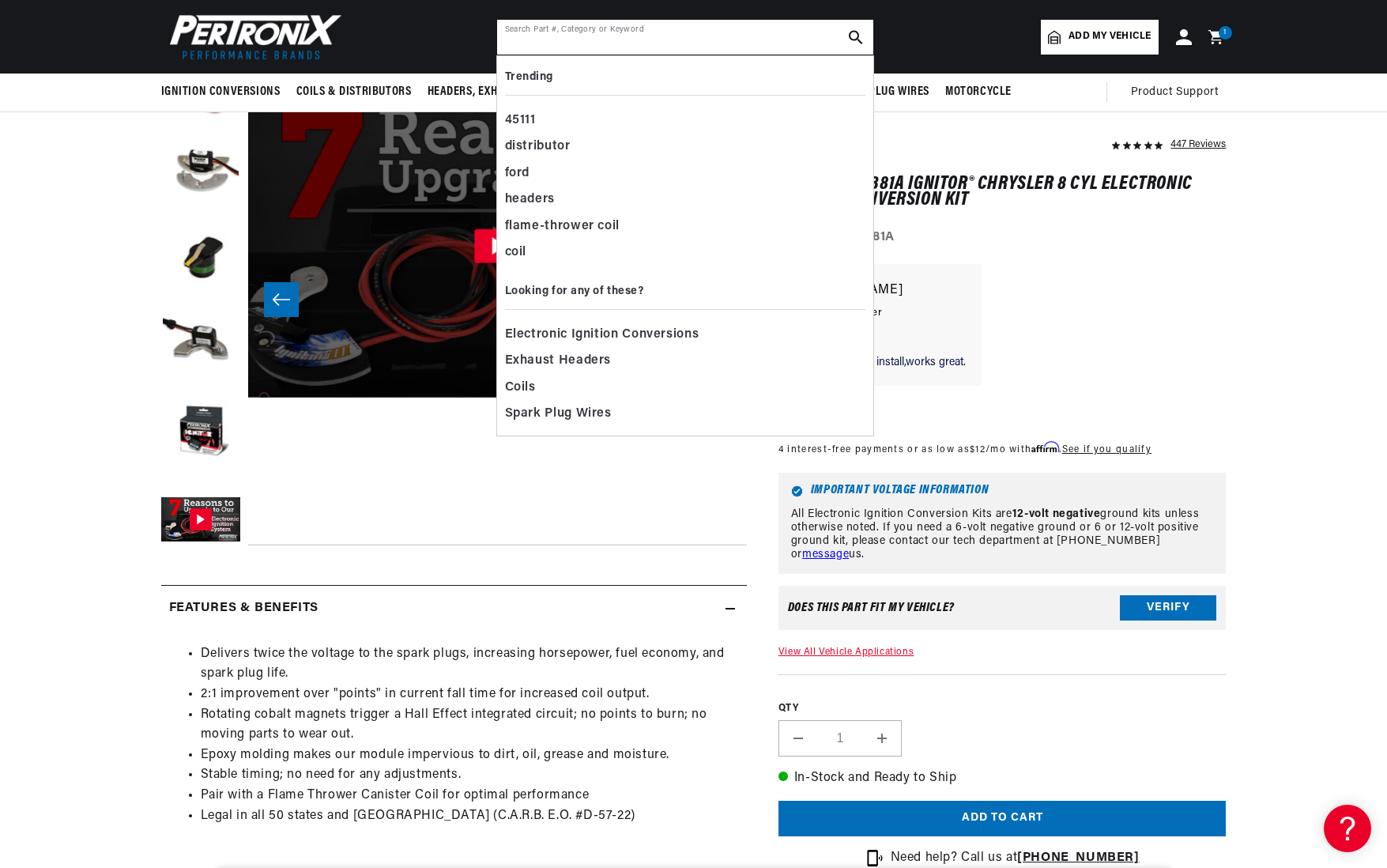
paste input "PerTronix 40001"
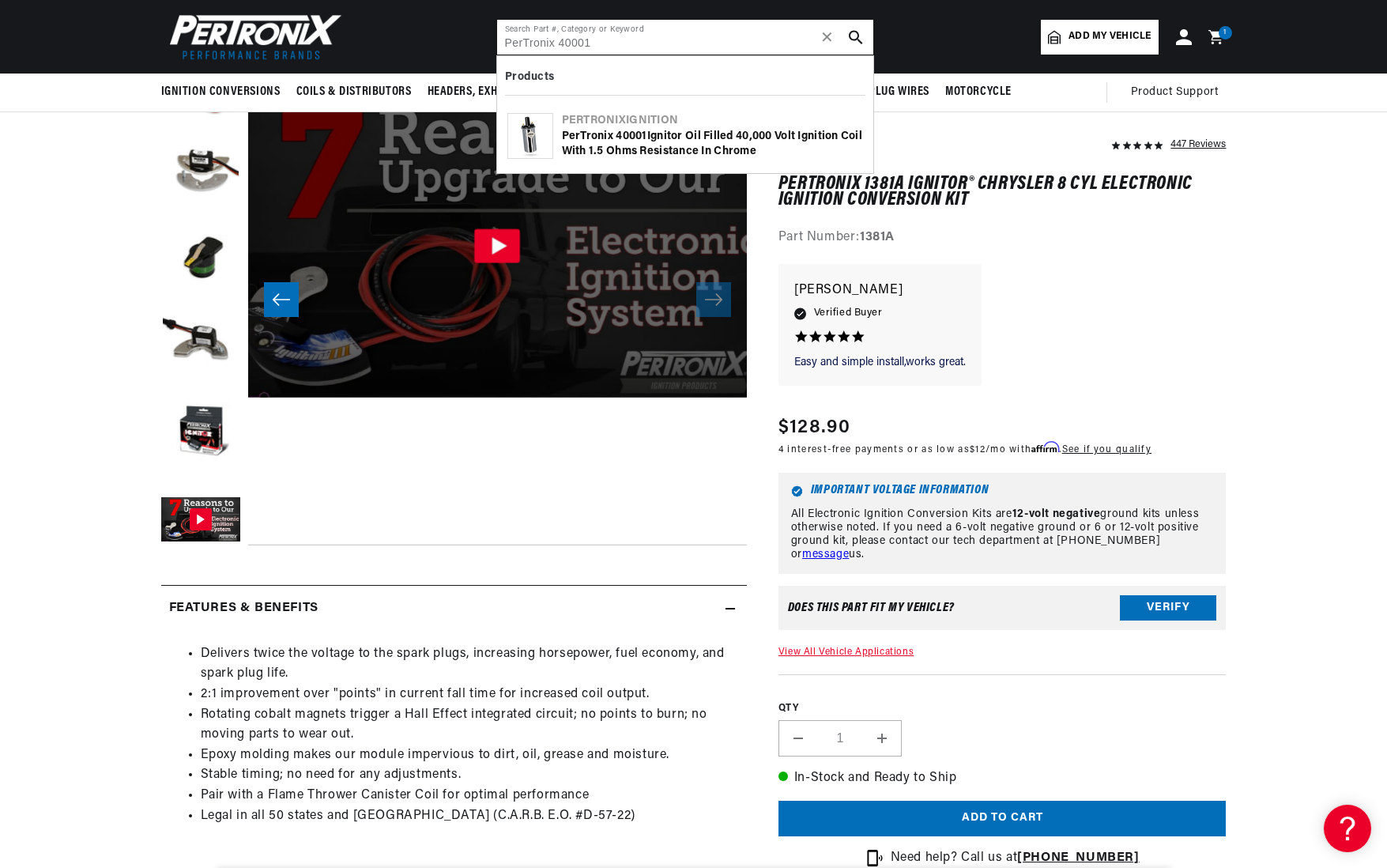
scroll to position [0, 39]
type input "PerTronix 40001"
click at [703, 140] on div "PerTronix 40001 Ignitor Oil Filled 40,000 Volt Ignition Coil with 1.5 Ohms Resi…" at bounding box center [712, 144] width 301 height 31
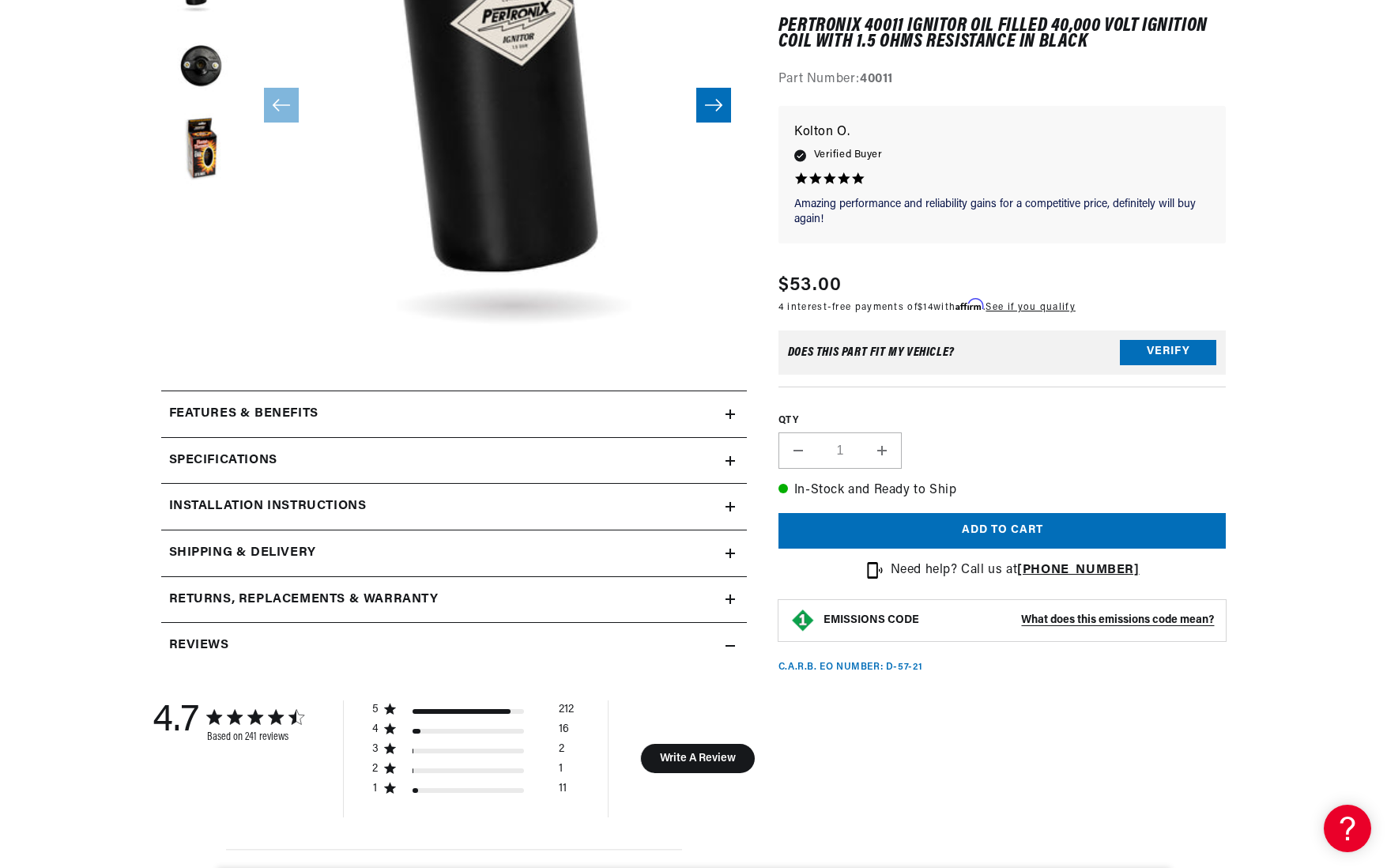
scroll to position [387, 0]
click at [316, 412] on h2 "Features & Benefits" at bounding box center [244, 413] width 149 height 20
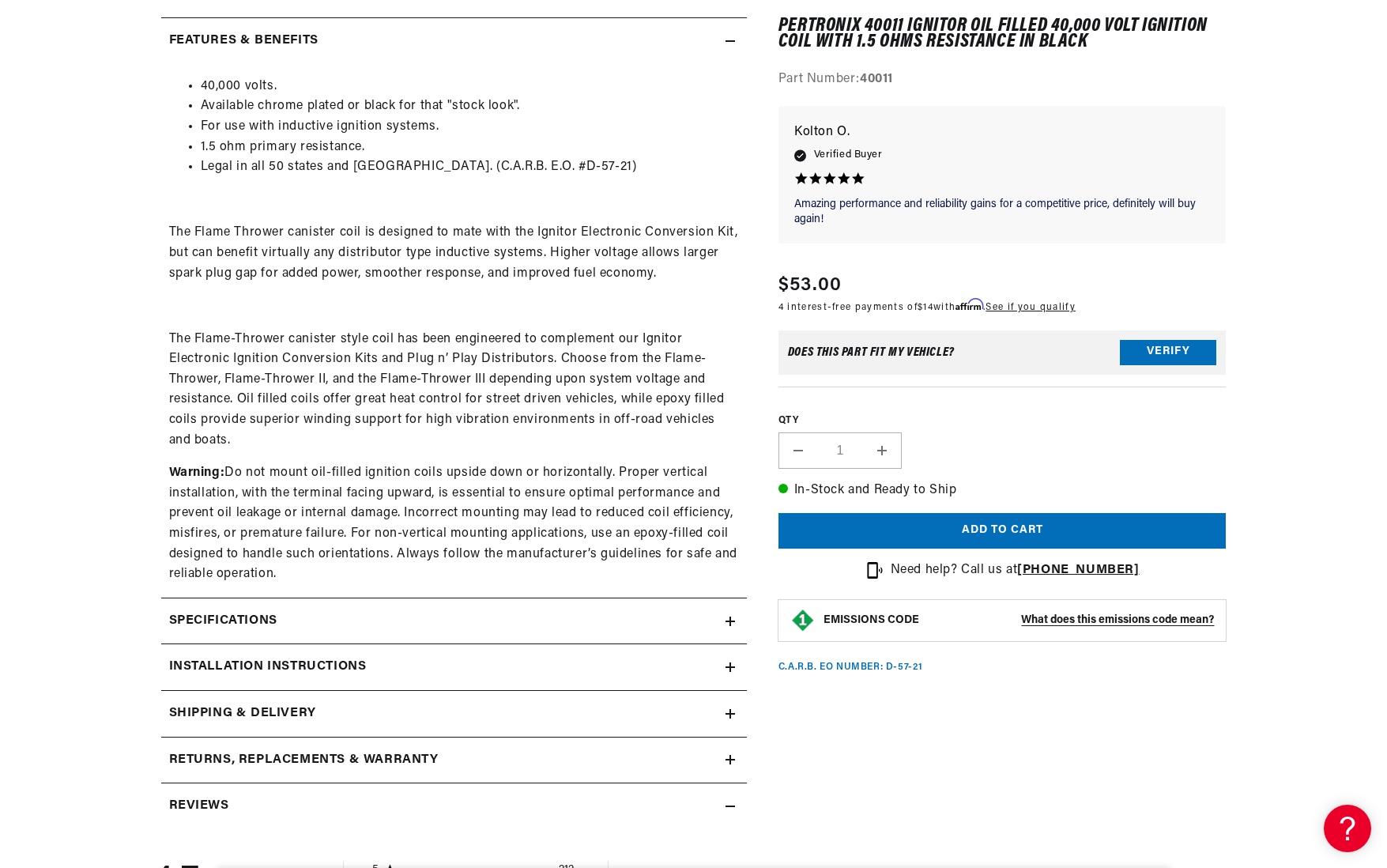
scroll to position [767, 0]
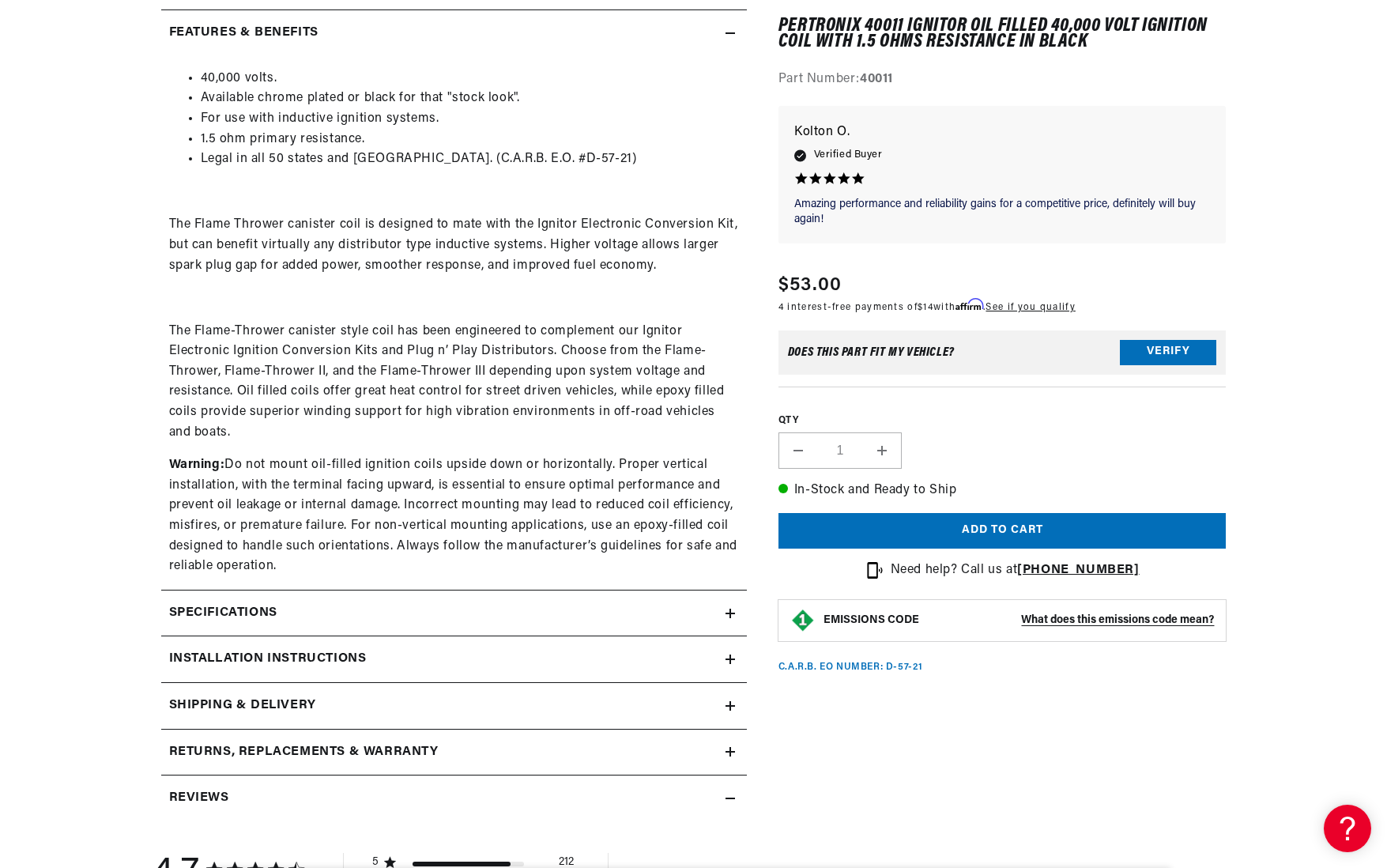
click at [310, 606] on div "Specifications" at bounding box center [443, 613] width 565 height 20
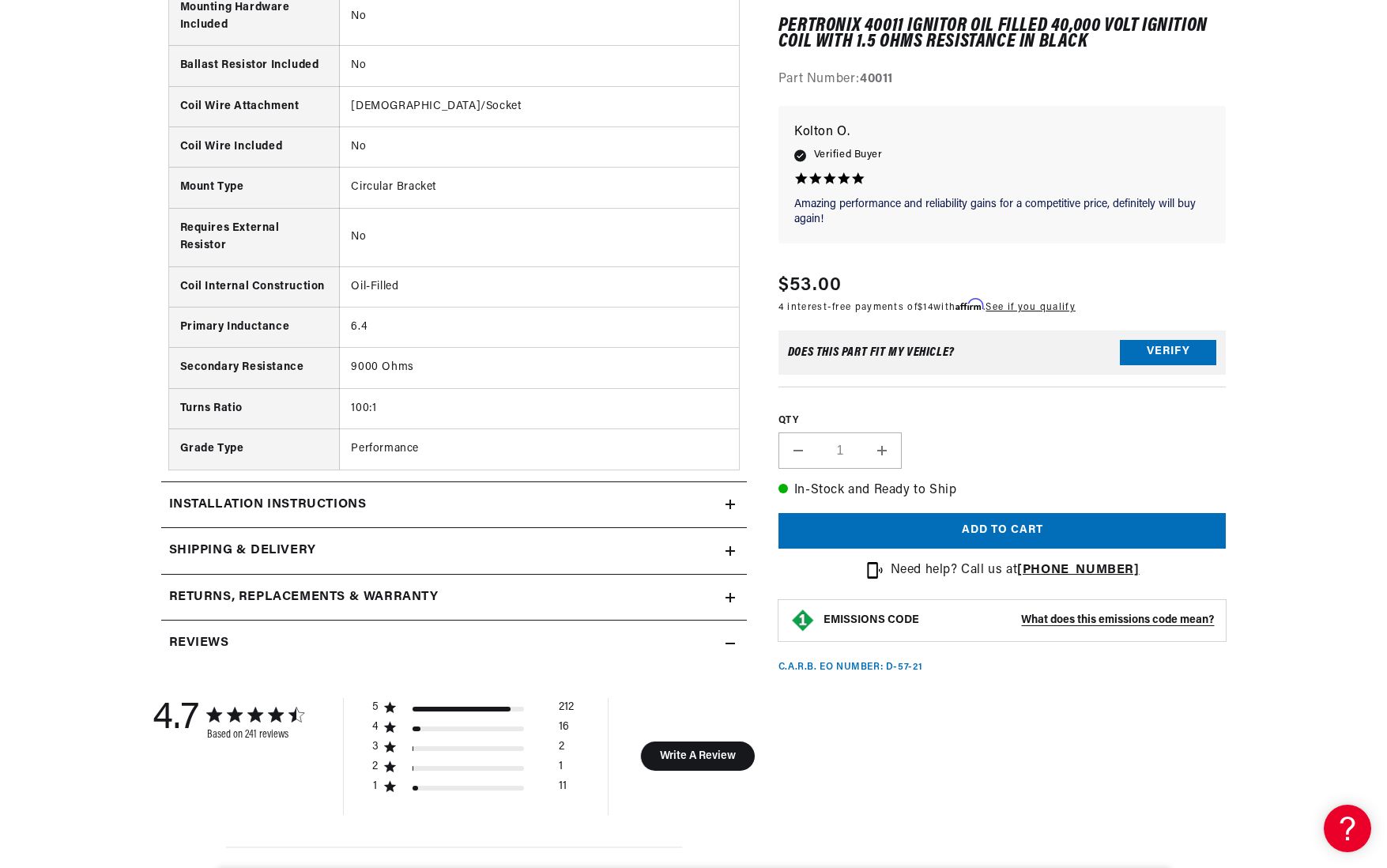
scroll to position [1964, 0]
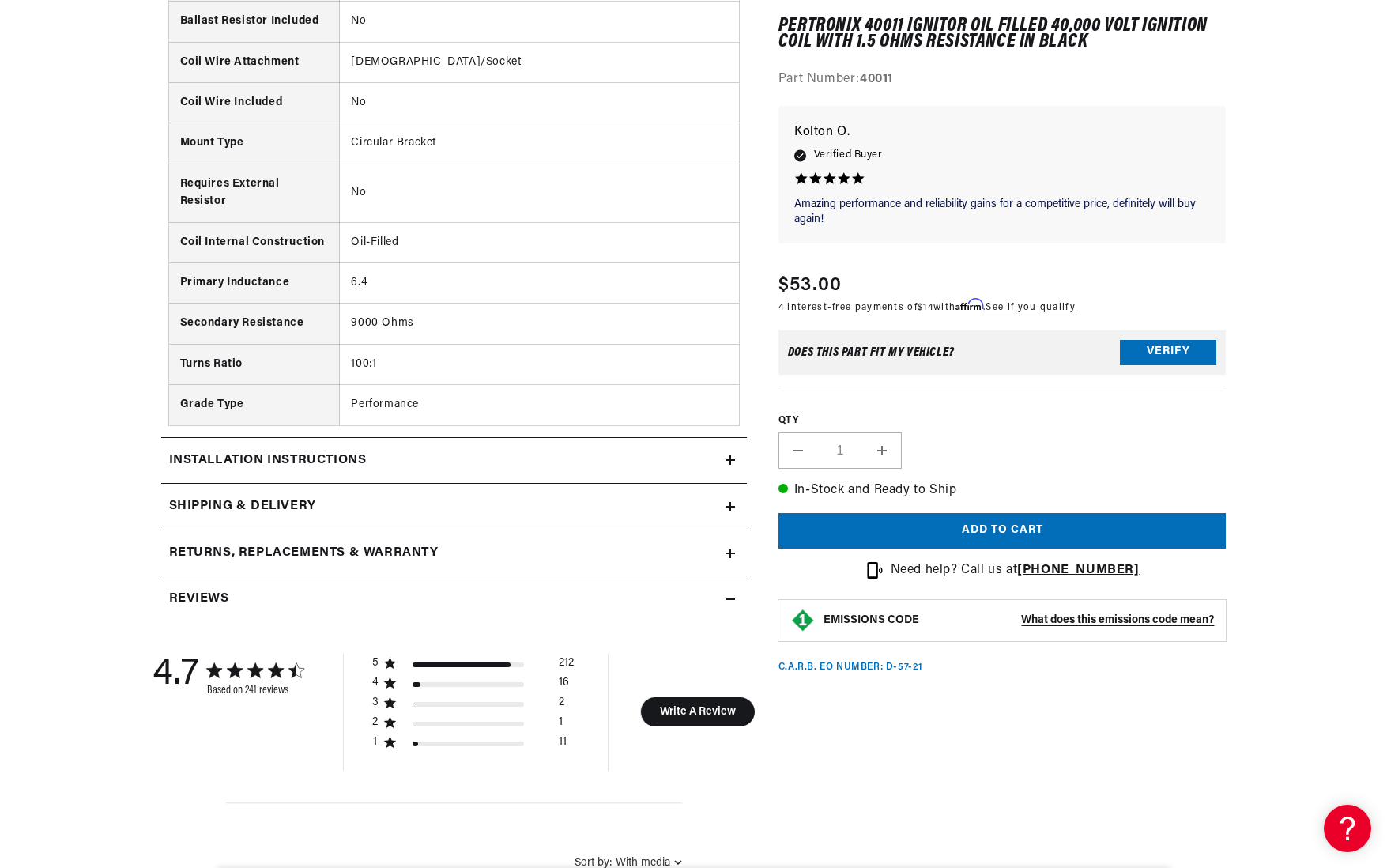
click at [268, 451] on h2 "Installation instructions" at bounding box center [268, 461] width 198 height 20
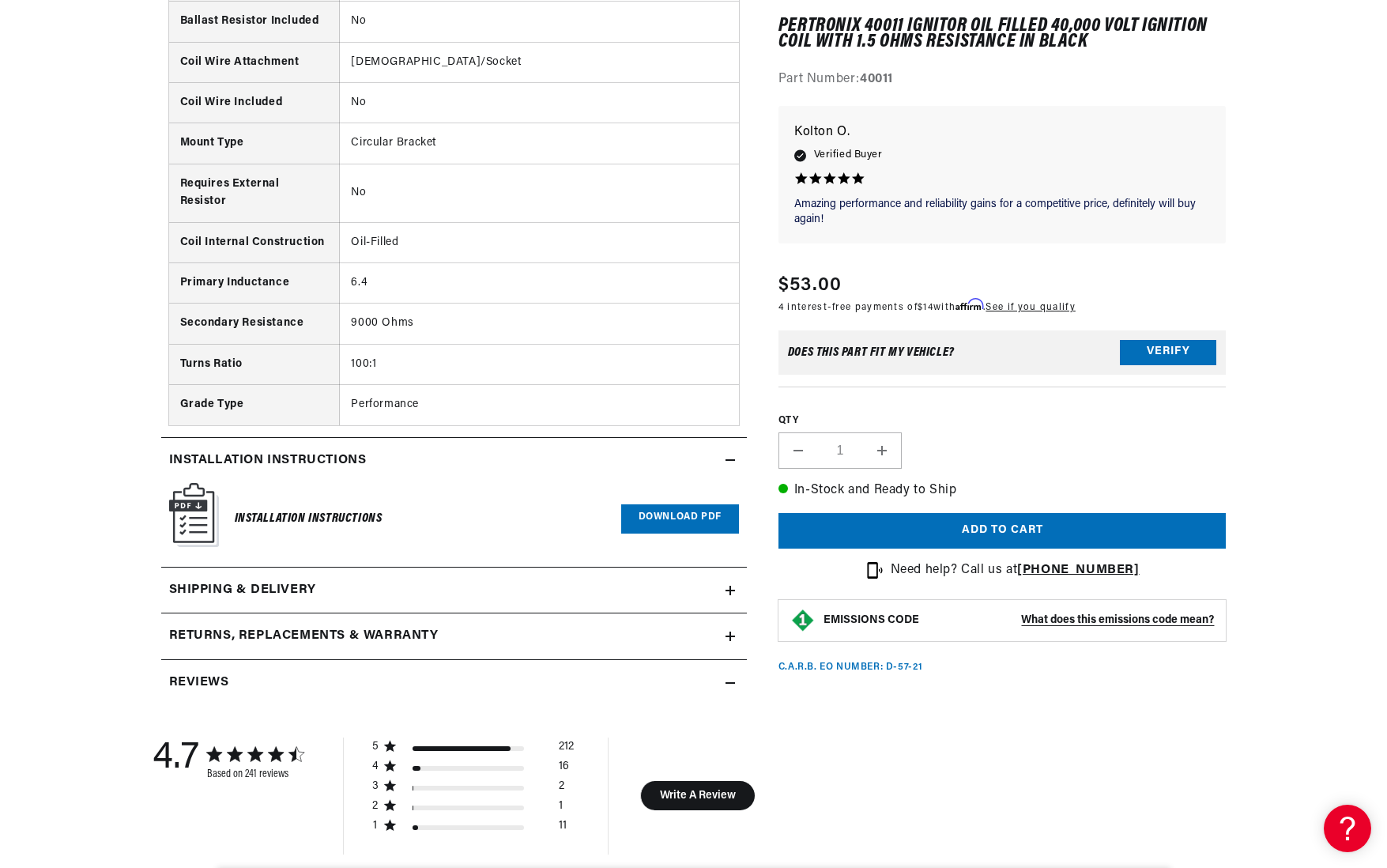
scroll to position [0, 0]
click at [700, 504] on link "Download PDF" at bounding box center [680, 518] width 118 height 29
drag, startPoint x: 9, startPoint y: 43, endPoint x: 45, endPoint y: 319, distance: 278.3
click at [45, 319] on section "242 Reviews" at bounding box center [694, 276] width 1387 height 4036
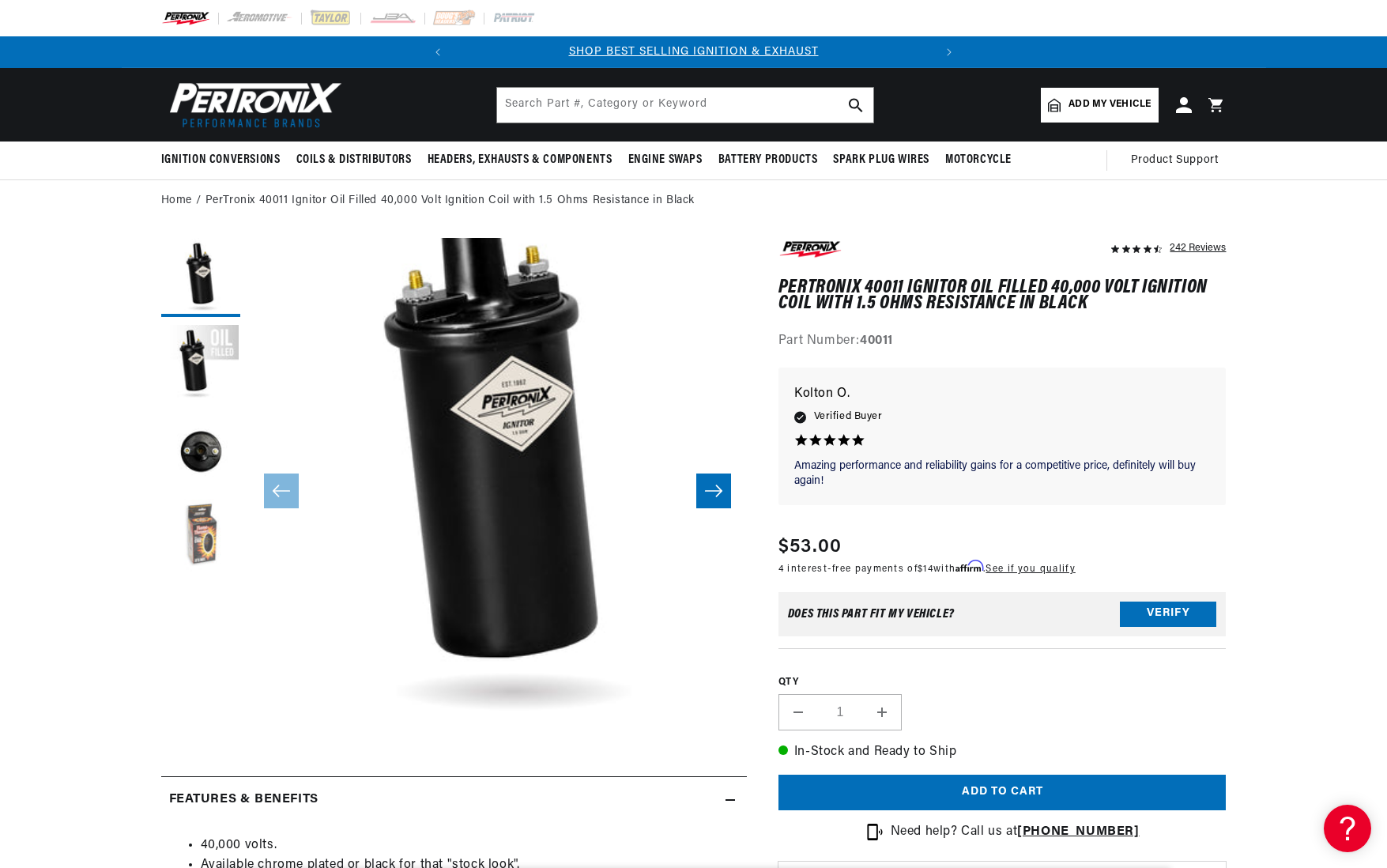
click at [195, 533] on button "Load image 4 in gallery view" at bounding box center [201, 538] width 79 height 79
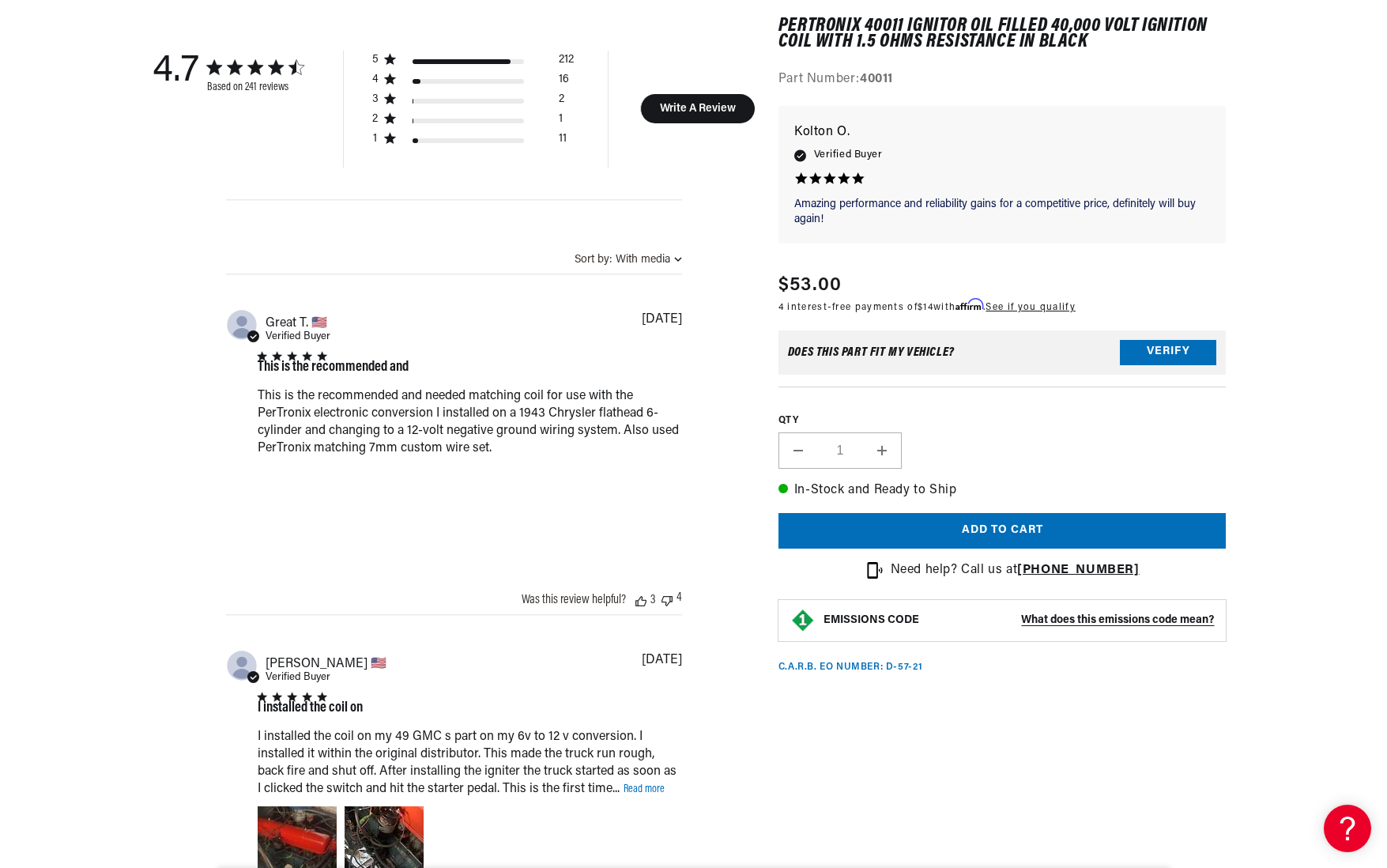
scroll to position [2660, 0]
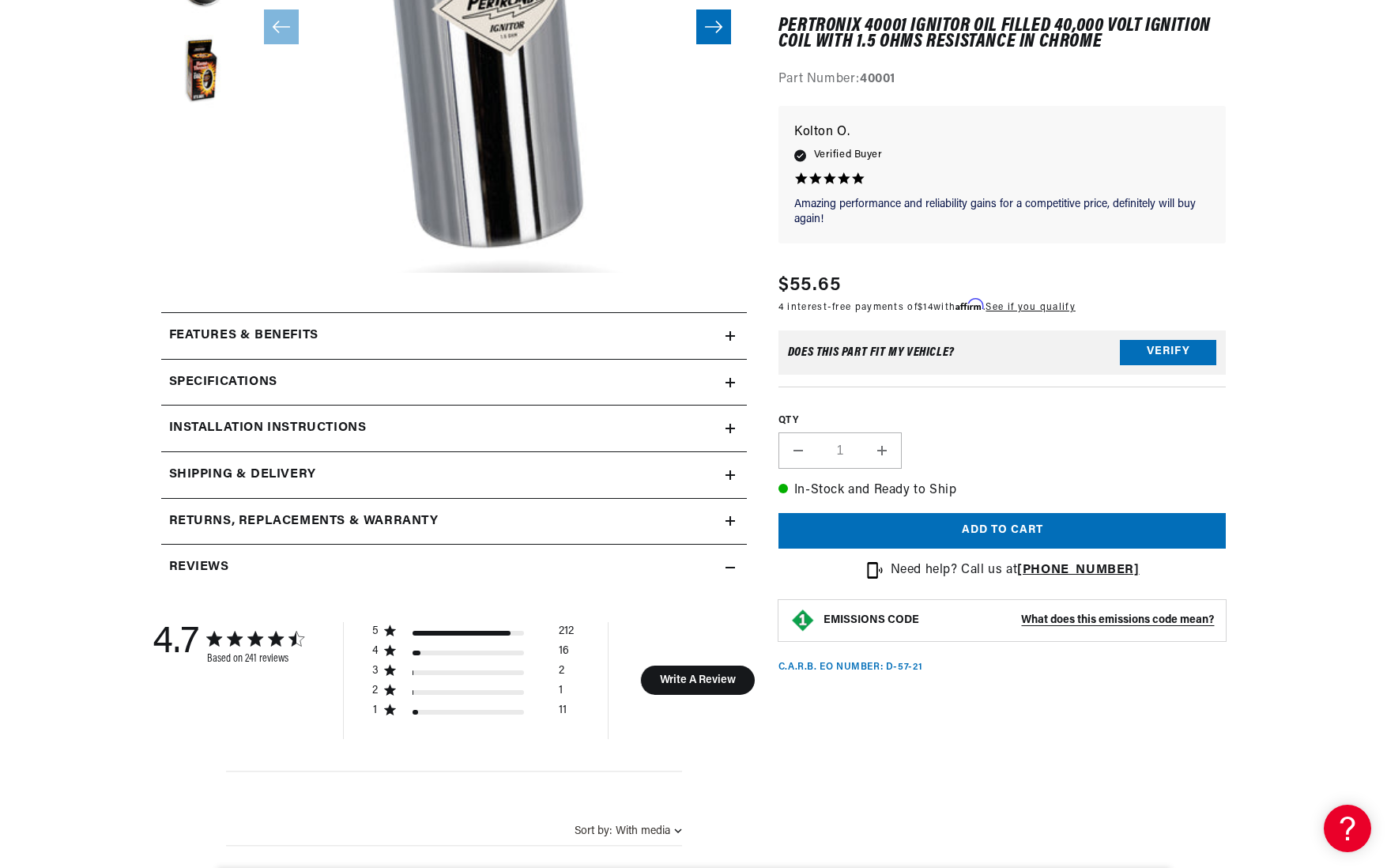
scroll to position [465, 0]
click at [659, 334] on div "Features & Benefits" at bounding box center [443, 335] width 565 height 20
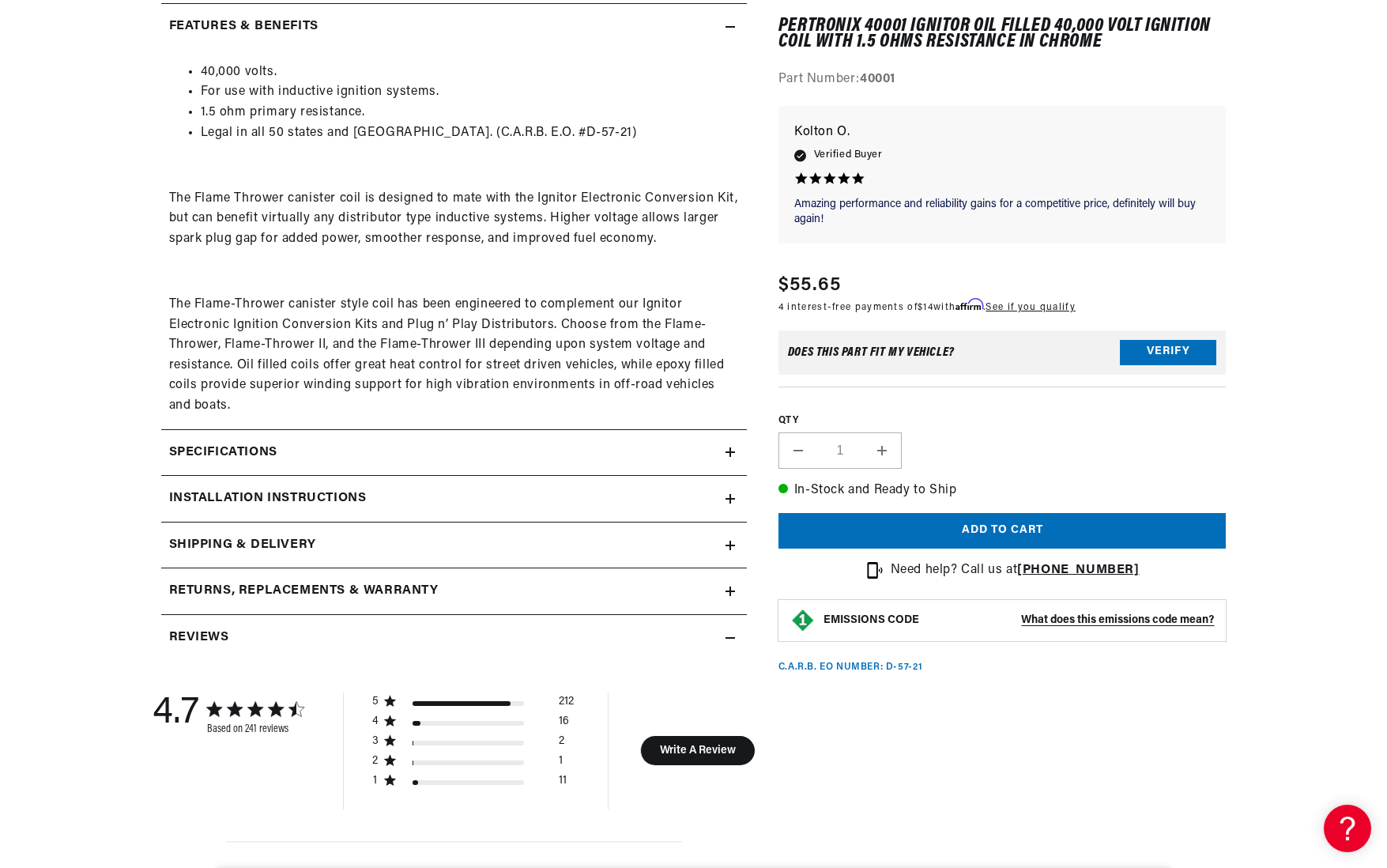
scroll to position [0, 0]
click at [531, 442] on div "Specifications" at bounding box center [443, 453] width 565 height 20
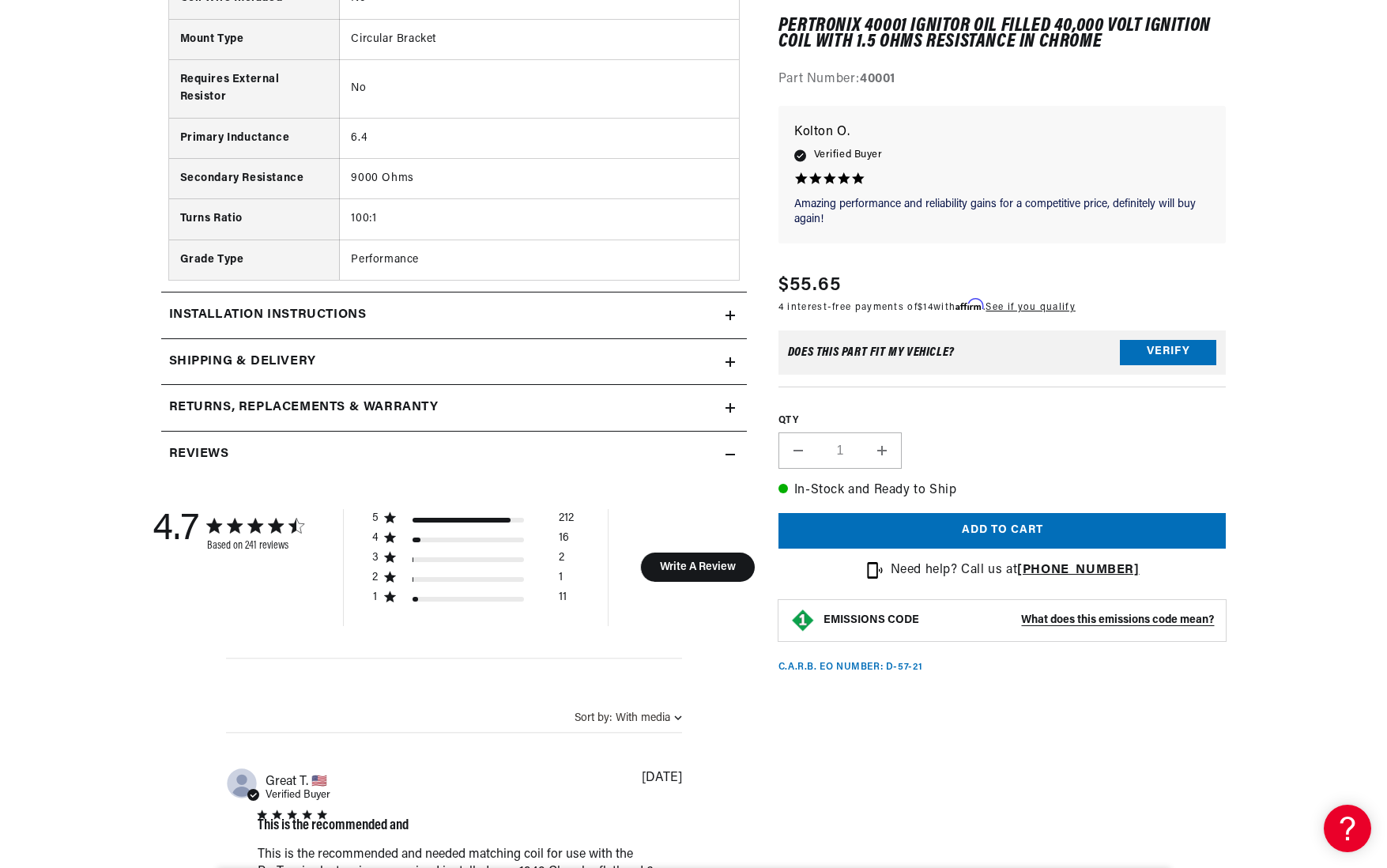
scroll to position [1835, 0]
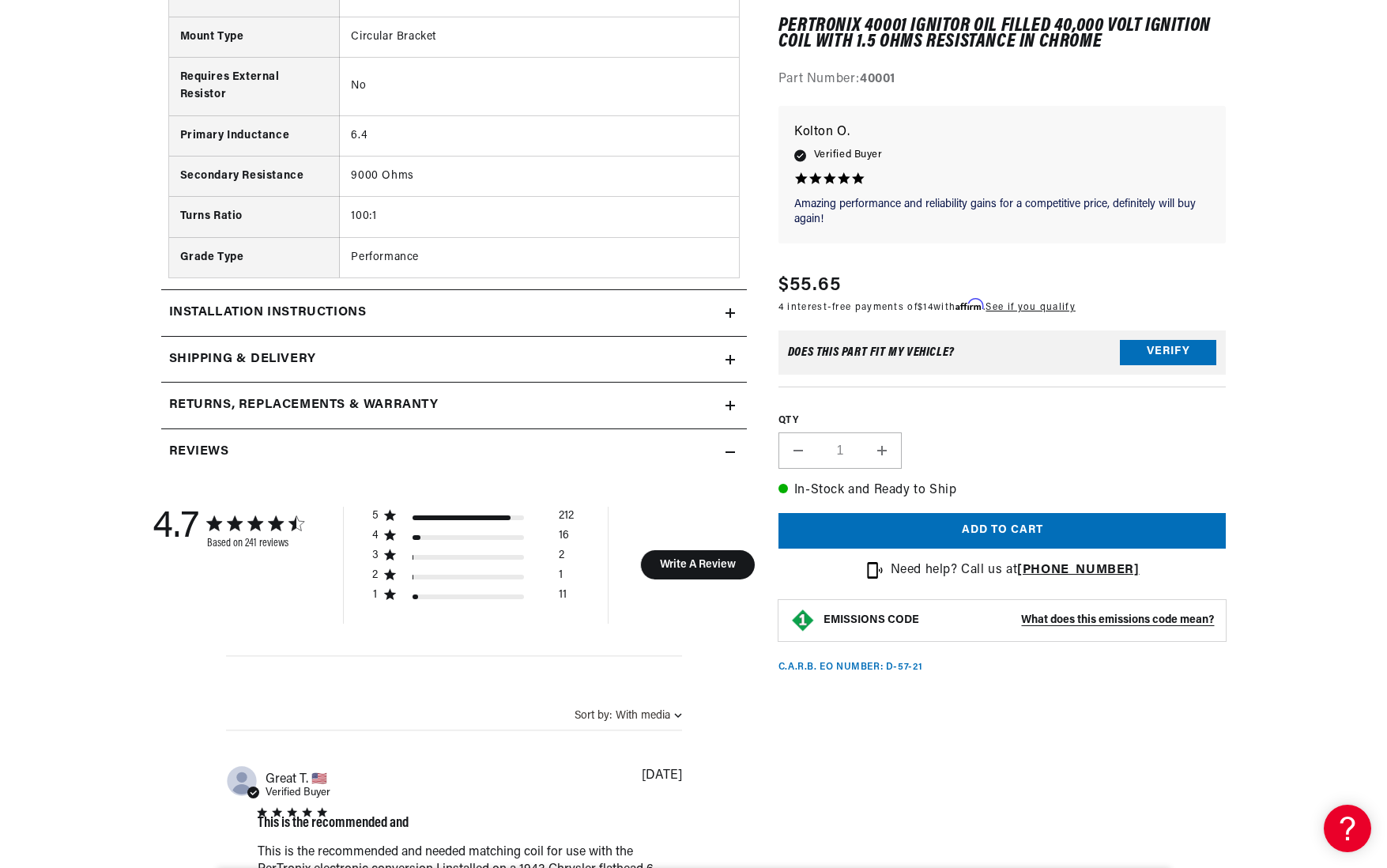
click at [498, 303] on div "Installation instructions" at bounding box center [443, 313] width 565 height 20
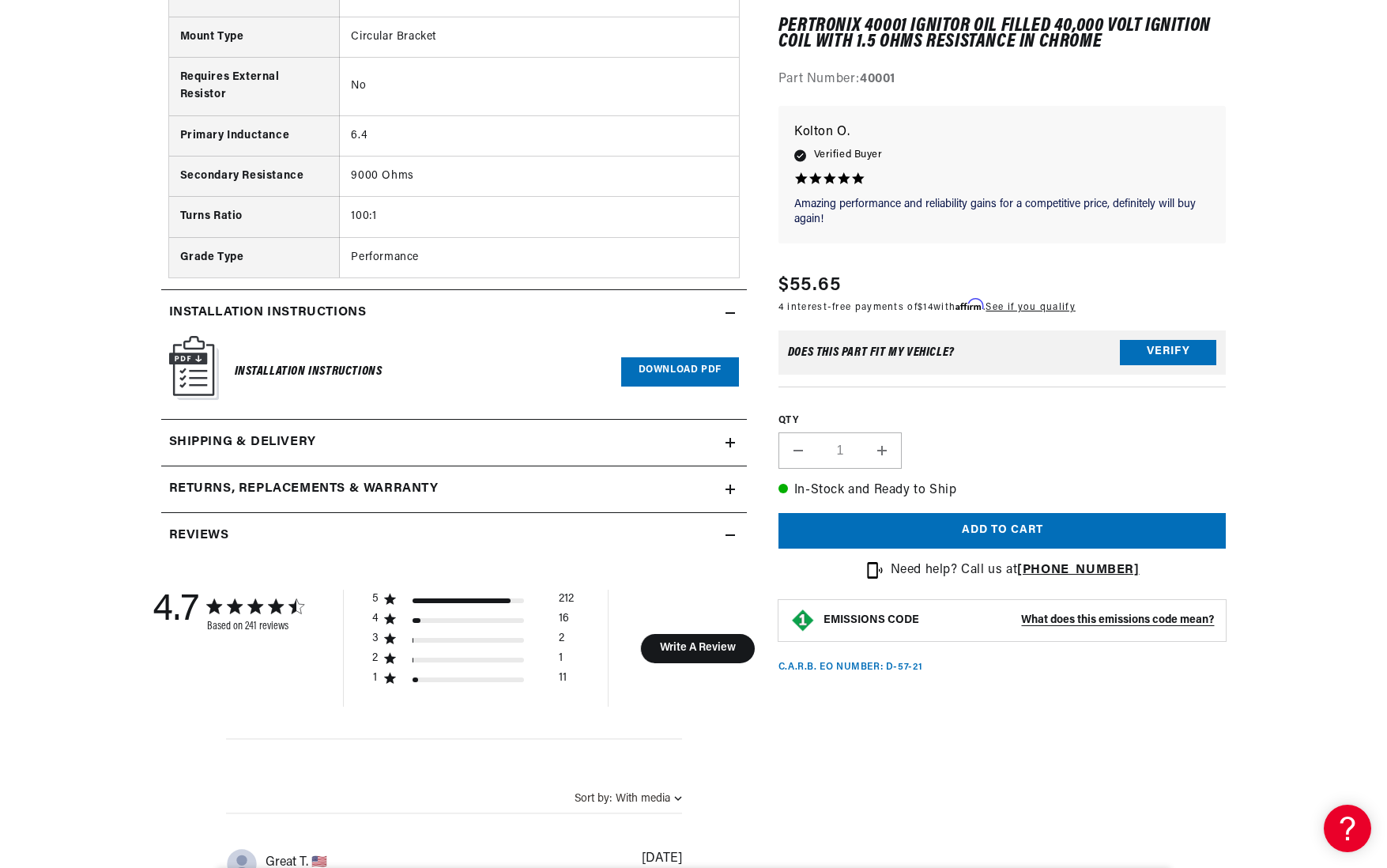
scroll to position [0, 479]
click at [224, 526] on h2 "Reviews" at bounding box center [199, 536] width 60 height 20
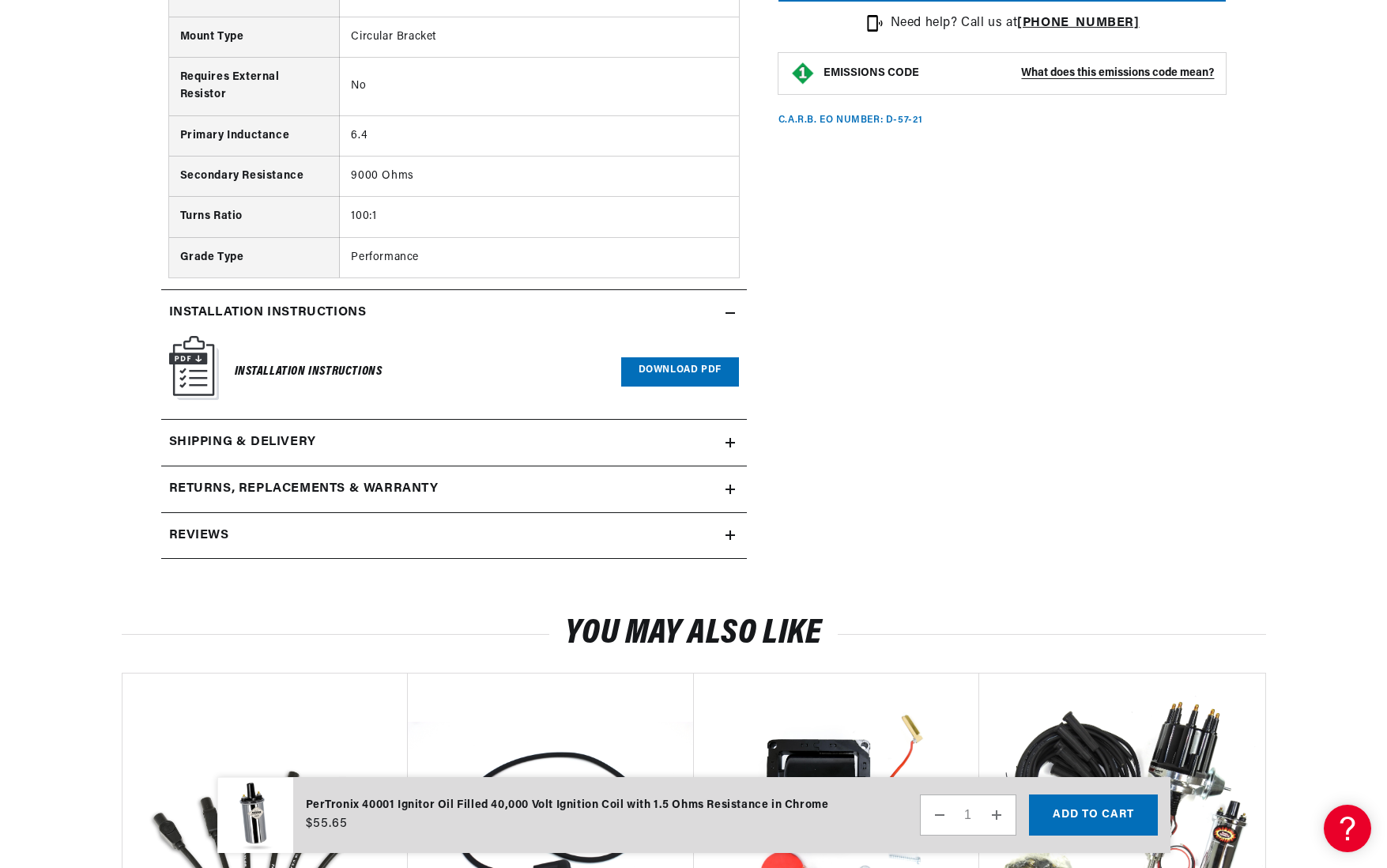
click at [244, 526] on div "Reviews" at bounding box center [443, 536] width 565 height 20
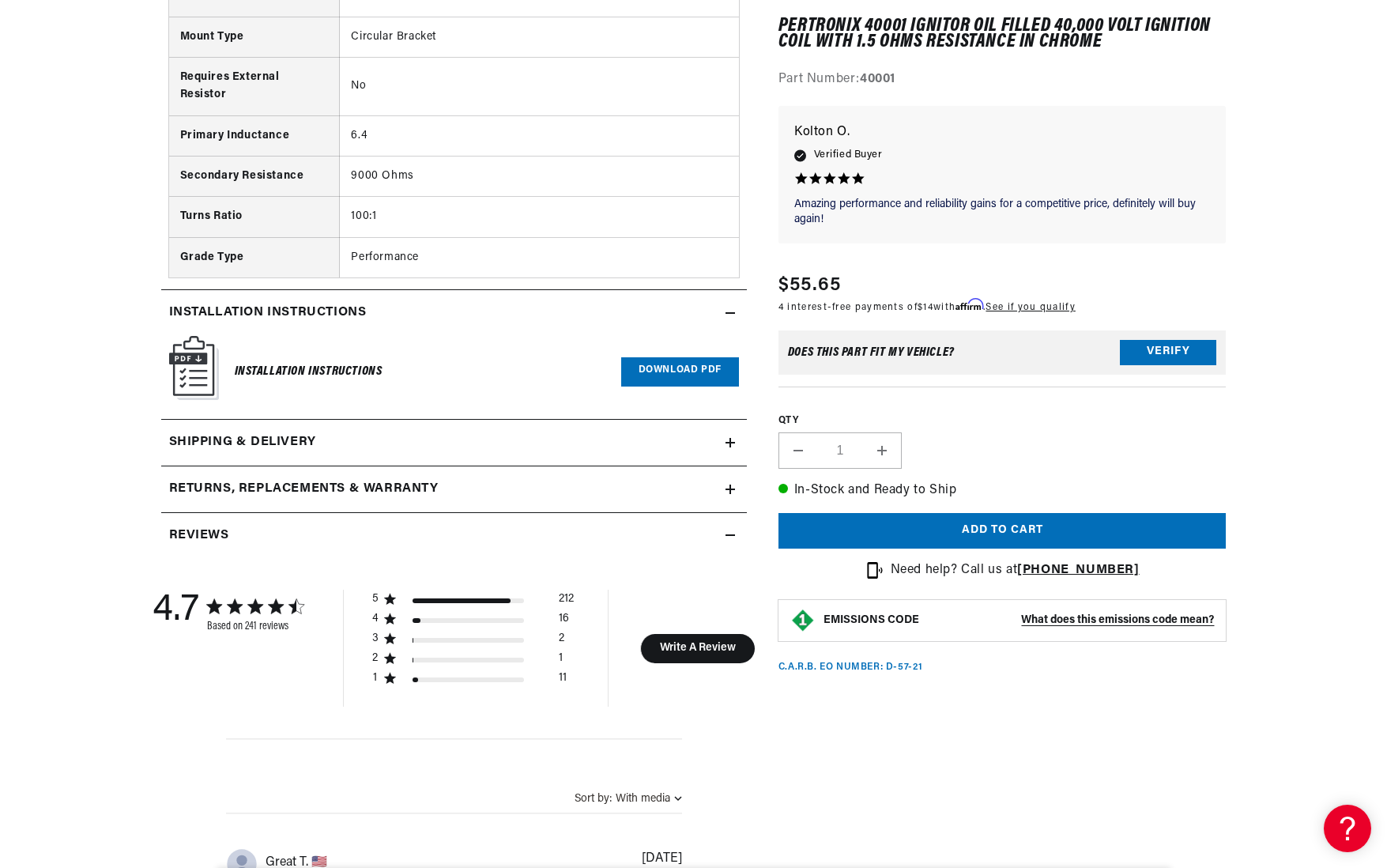
click at [506, 479] on div "Returns, Replacements & Warranty" at bounding box center [443, 489] width 565 height 20
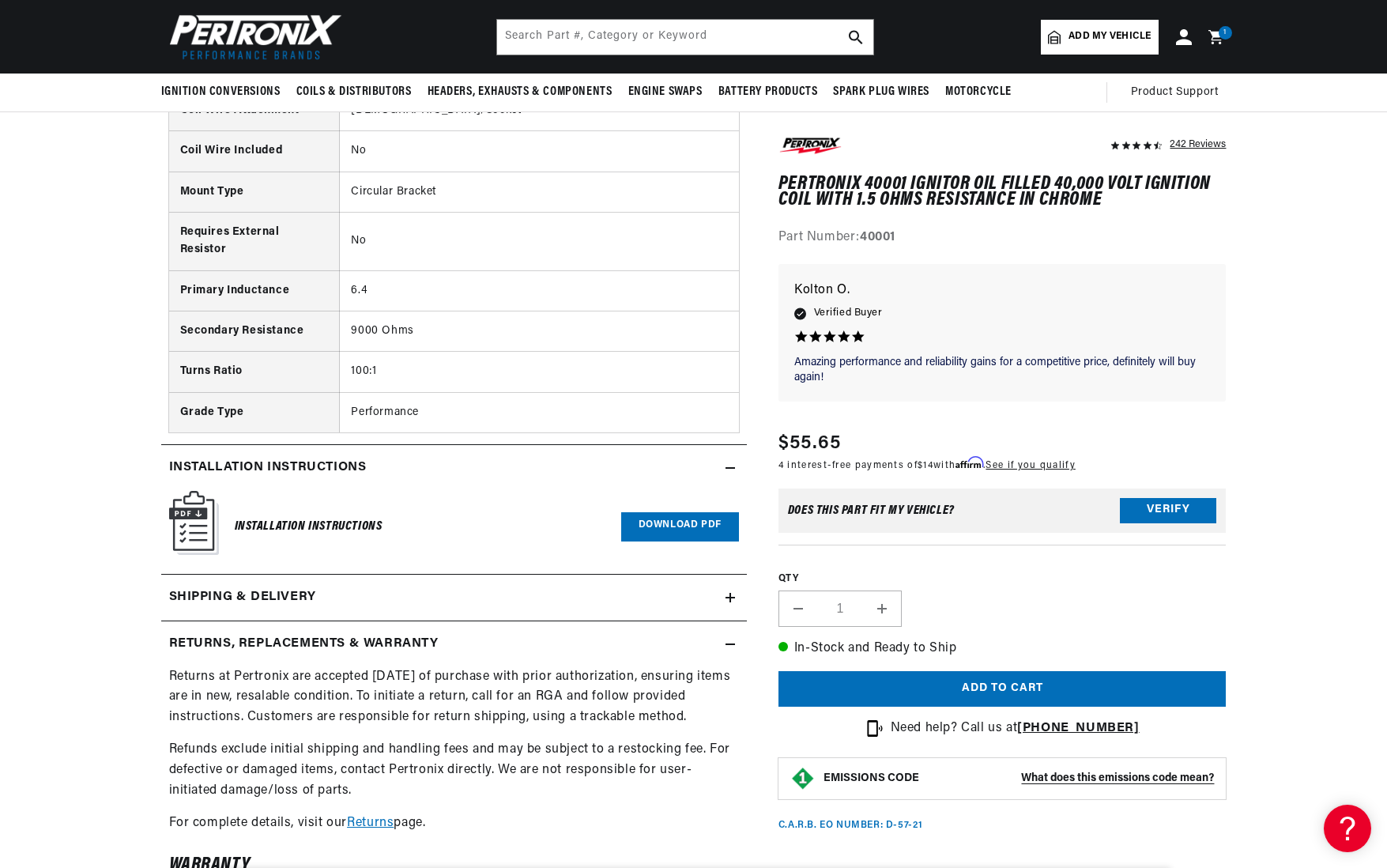
scroll to position [1678, 0]
click at [332, 590] on div "Shipping & Delivery" at bounding box center [443, 600] width 565 height 20
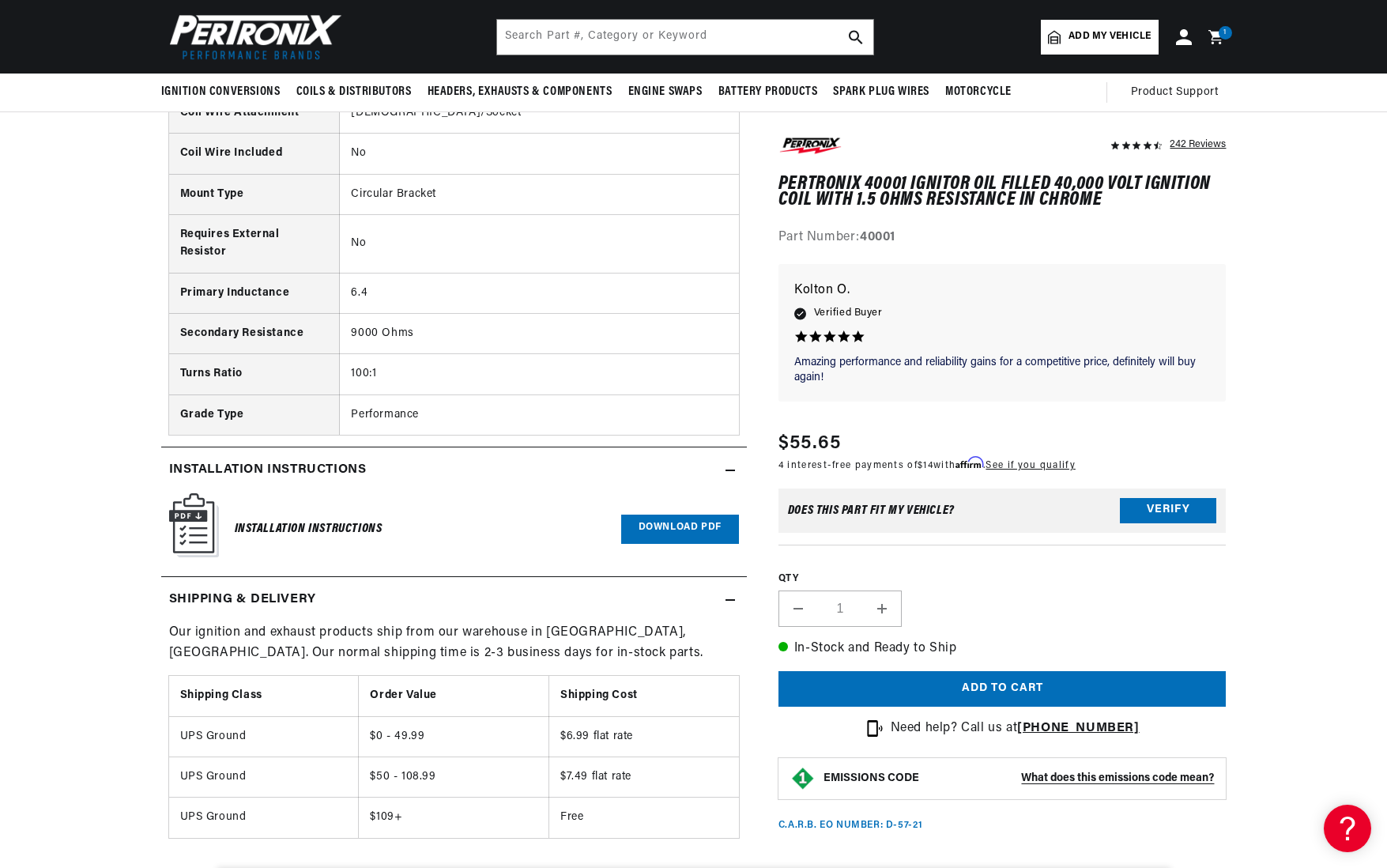
scroll to position [0, 0]
click at [331, 518] on h6 "Installation Instructions" at bounding box center [308, 528] width 147 height 21
drag, startPoint x: 202, startPoint y: 506, endPoint x: 249, endPoint y: 503, distance: 47.1
click at [202, 506] on img at bounding box center [194, 525] width 50 height 64
click at [313, 460] on h2 "Installation instructions" at bounding box center [268, 470] width 198 height 20
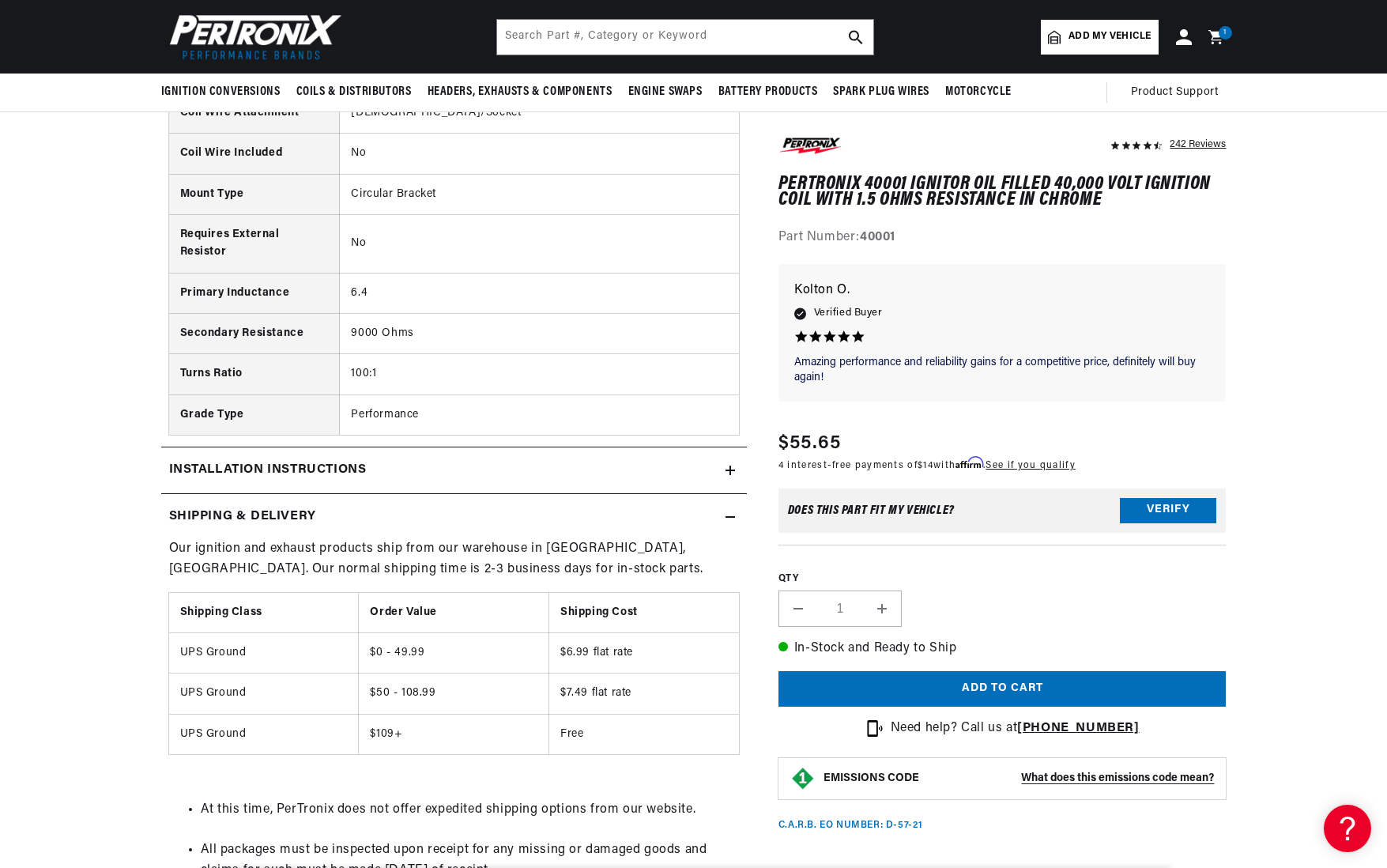
click at [324, 460] on h2 "Installation instructions" at bounding box center [268, 470] width 198 height 20
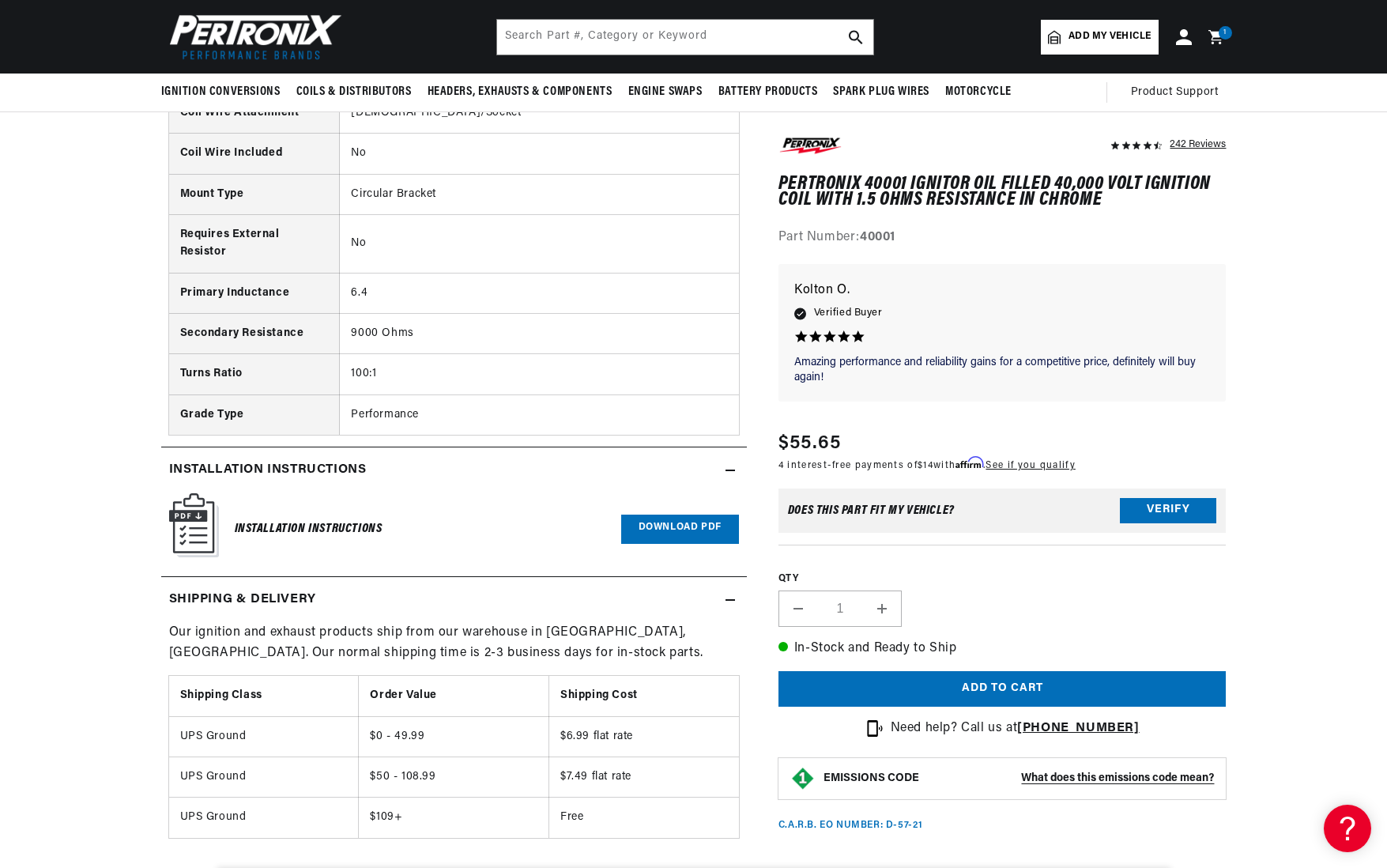
scroll to position [0, 479]
click at [661, 517] on link "Download PDF" at bounding box center [680, 529] width 118 height 29
